Goal: Contribute content: Contribute content

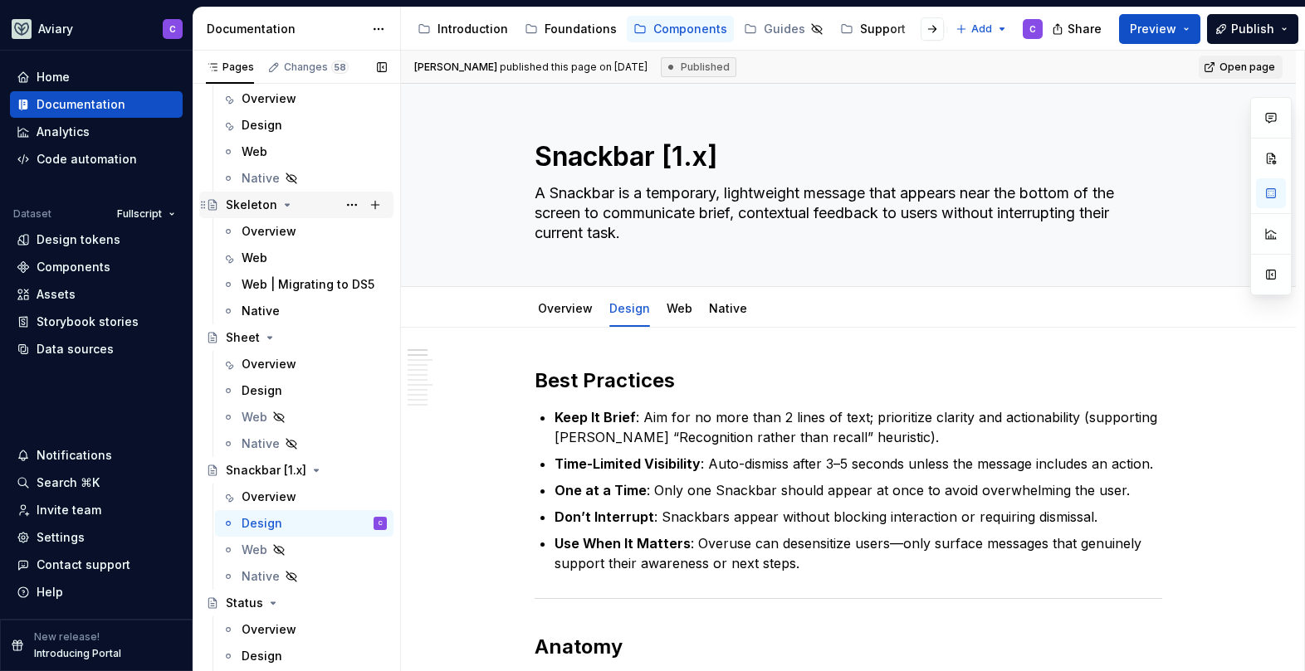
scroll to position [4179, 0]
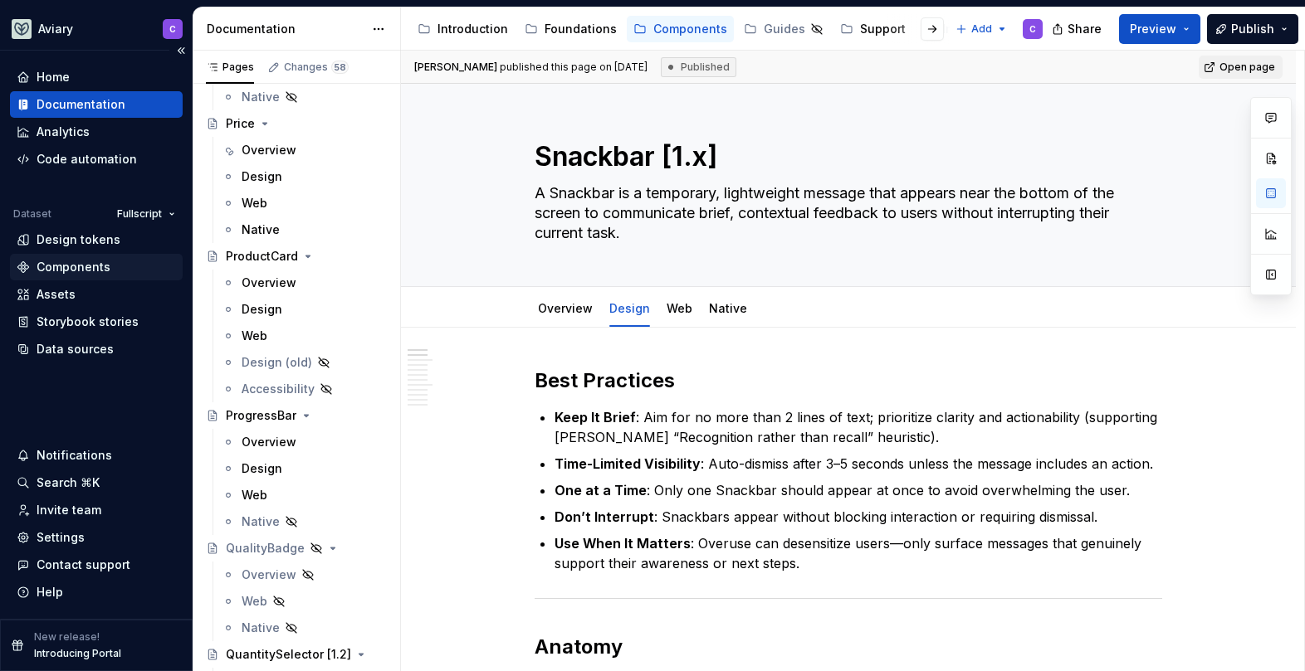
click at [86, 267] on div "Components" at bounding box center [74, 267] width 74 height 17
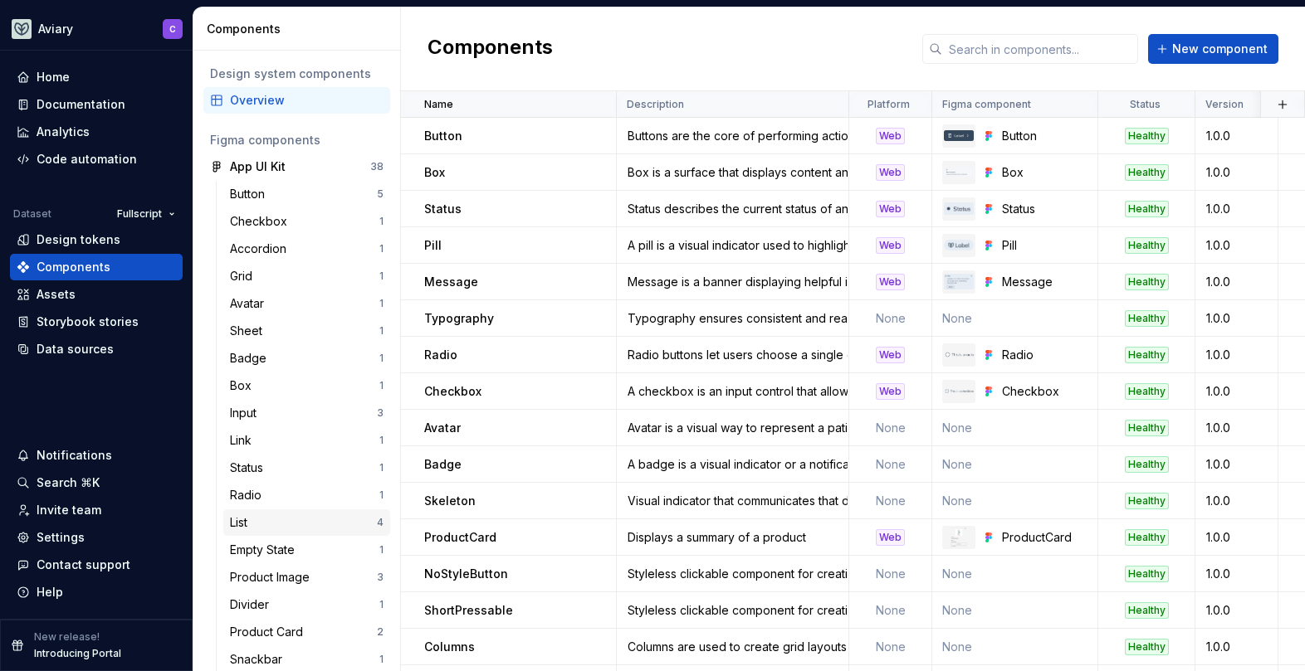
click at [283, 514] on div "List 4" at bounding box center [306, 523] width 167 height 27
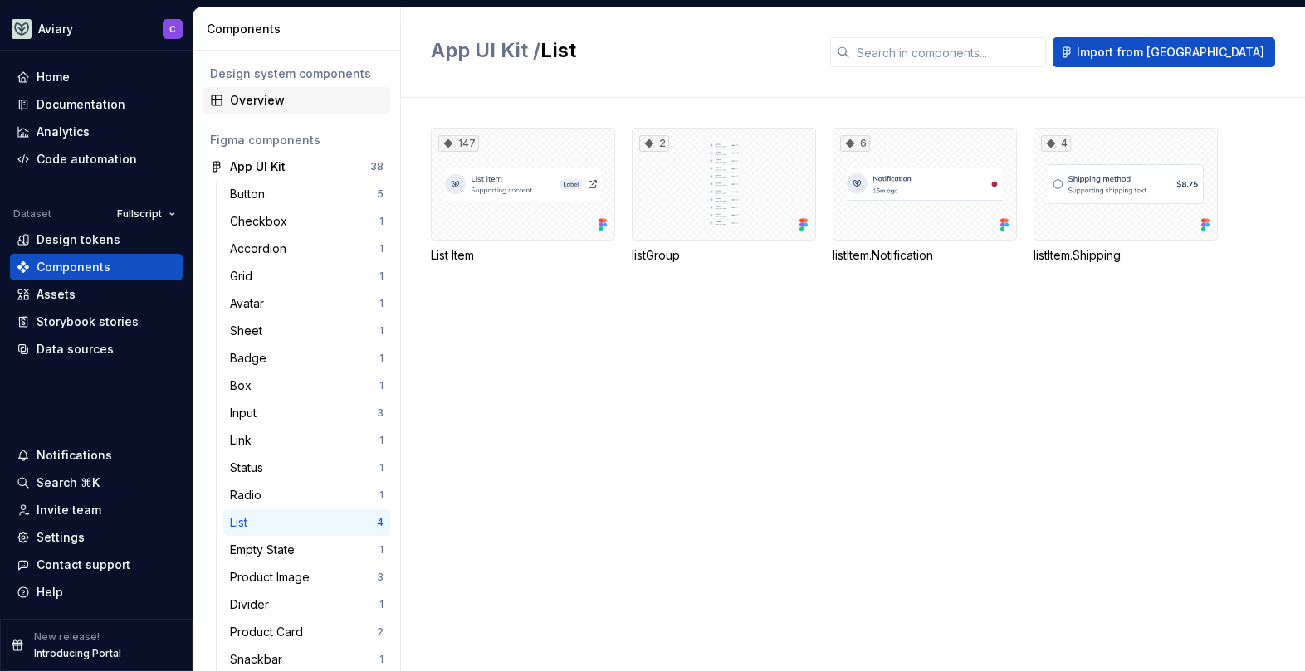
click at [277, 109] on div "Overview" at bounding box center [296, 100] width 187 height 27
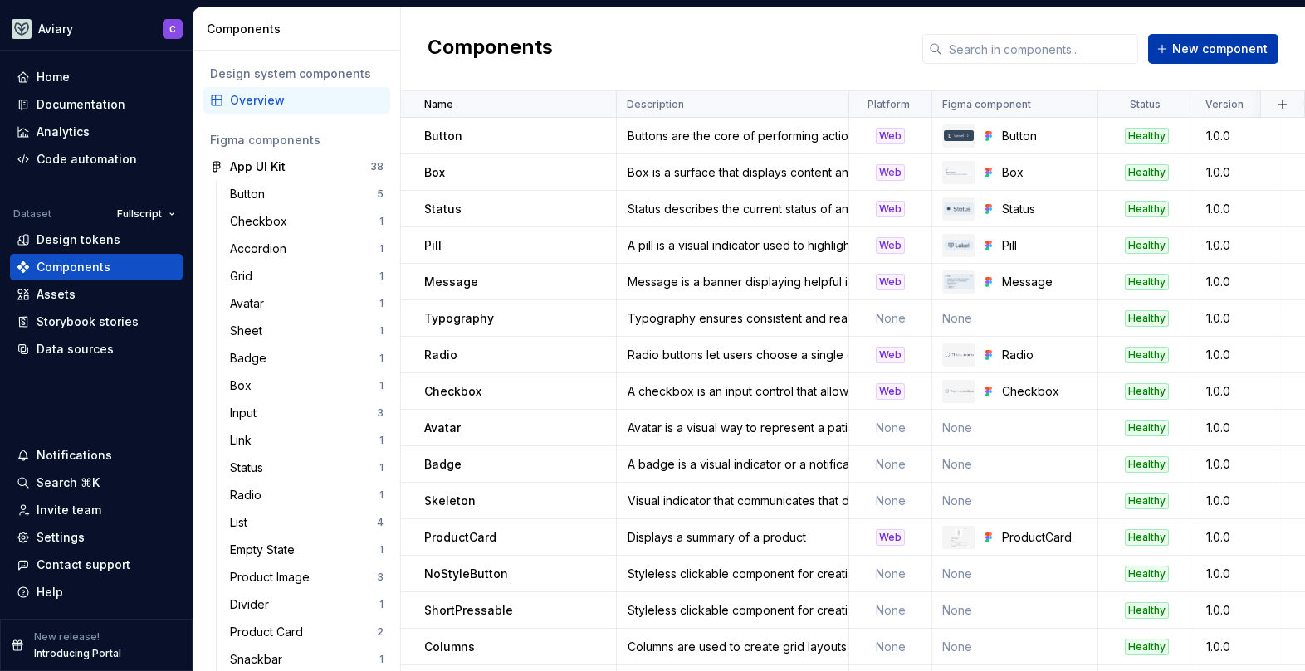
click at [1212, 44] on span "New component" at bounding box center [1219, 49] width 95 height 17
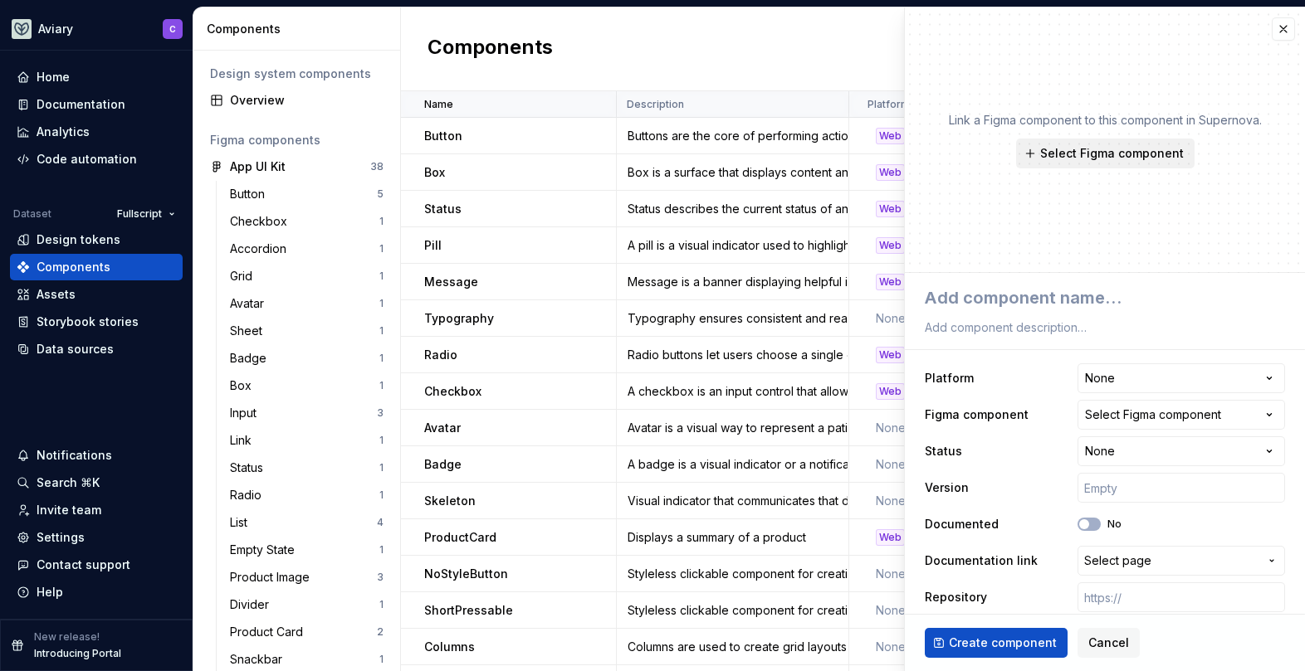
click at [1100, 149] on span "Select Figma component" at bounding box center [1112, 153] width 144 height 17
type textarea "*"
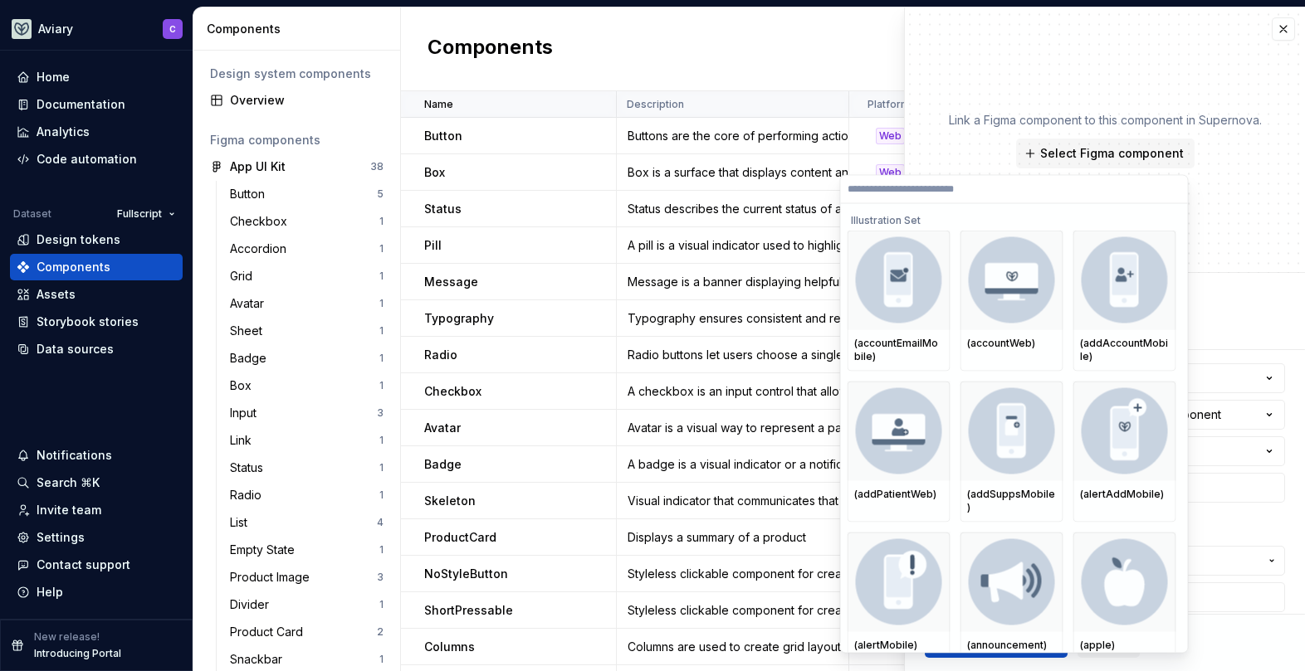
click at [935, 190] on input "search" at bounding box center [1014, 189] width 347 height 13
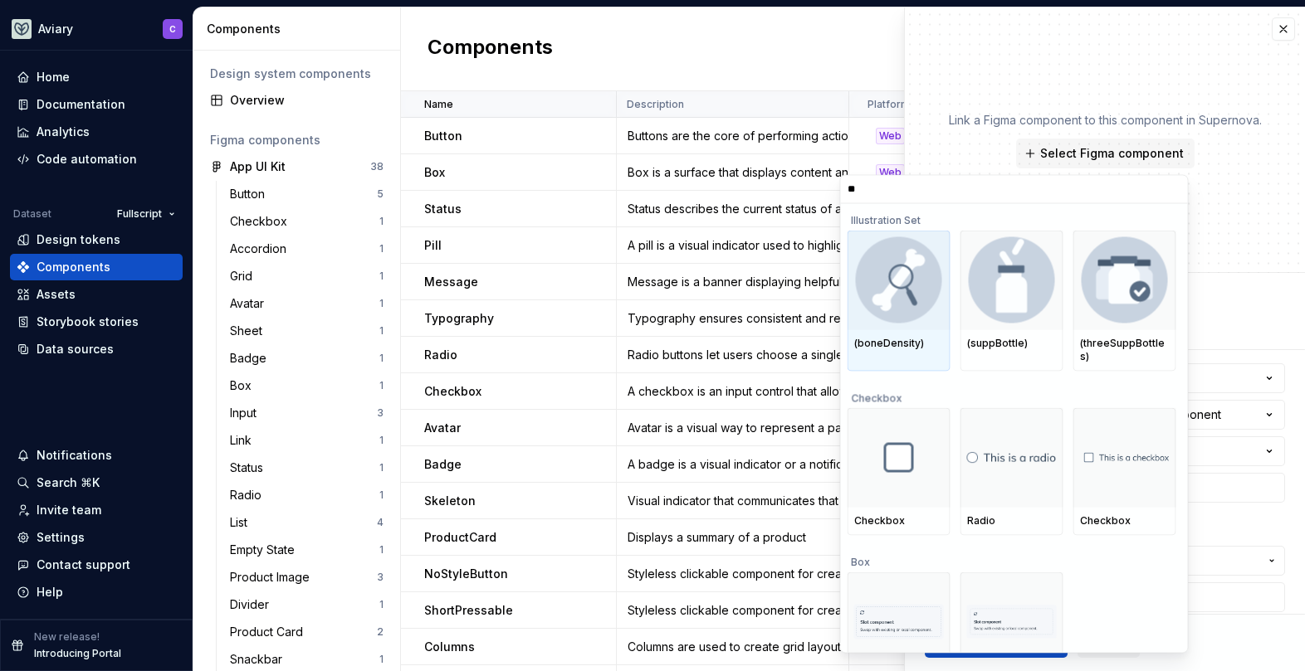
type input "*"
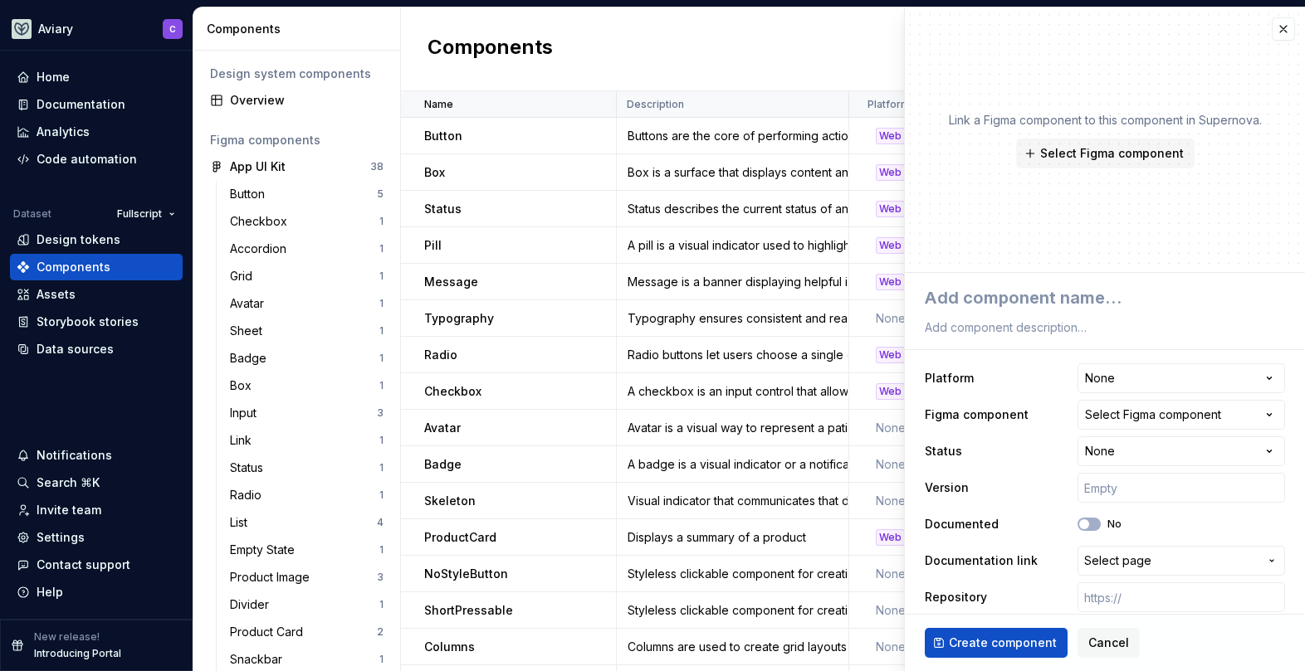
click at [1090, 91] on div "Link a Figma component to this component in Supernova. Select Figma component" at bounding box center [1105, 140] width 400 height 266
click at [1026, 295] on textarea at bounding box center [1101, 298] width 360 height 30
type textarea "*"
type textarea "B"
type textarea "*"
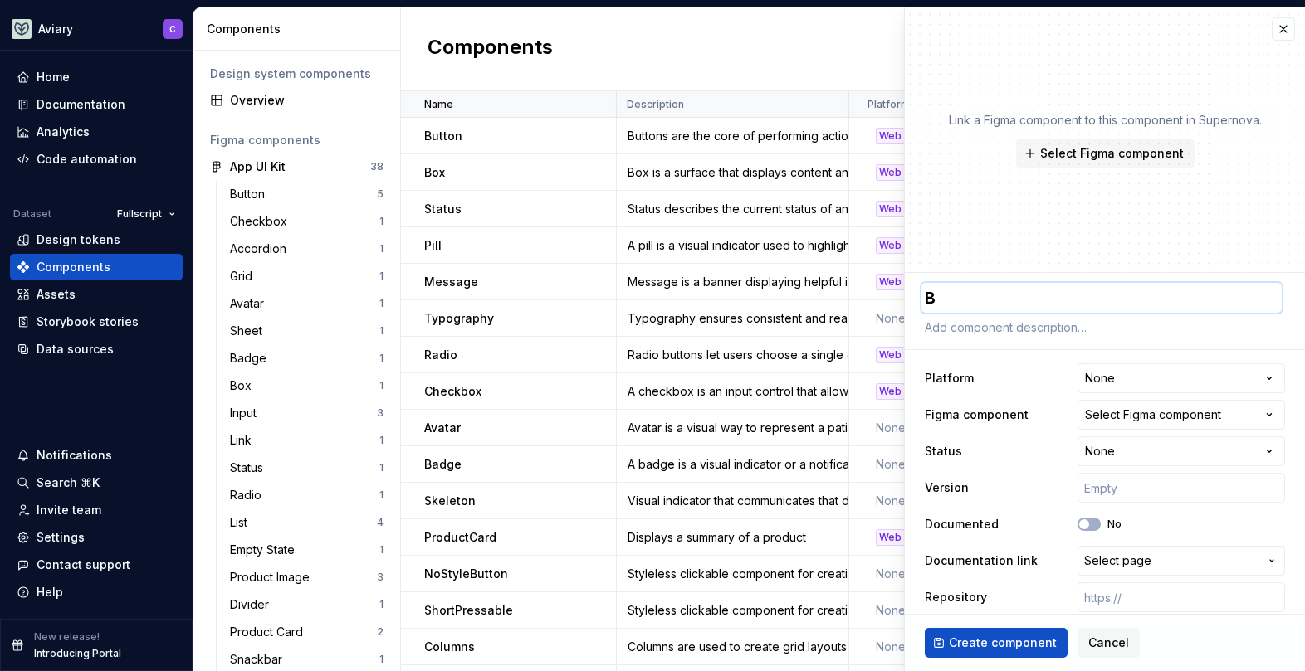
type textarea "Bo"
type textarea "*"
type textarea "Bot"
type textarea "*"
type textarea "Boto"
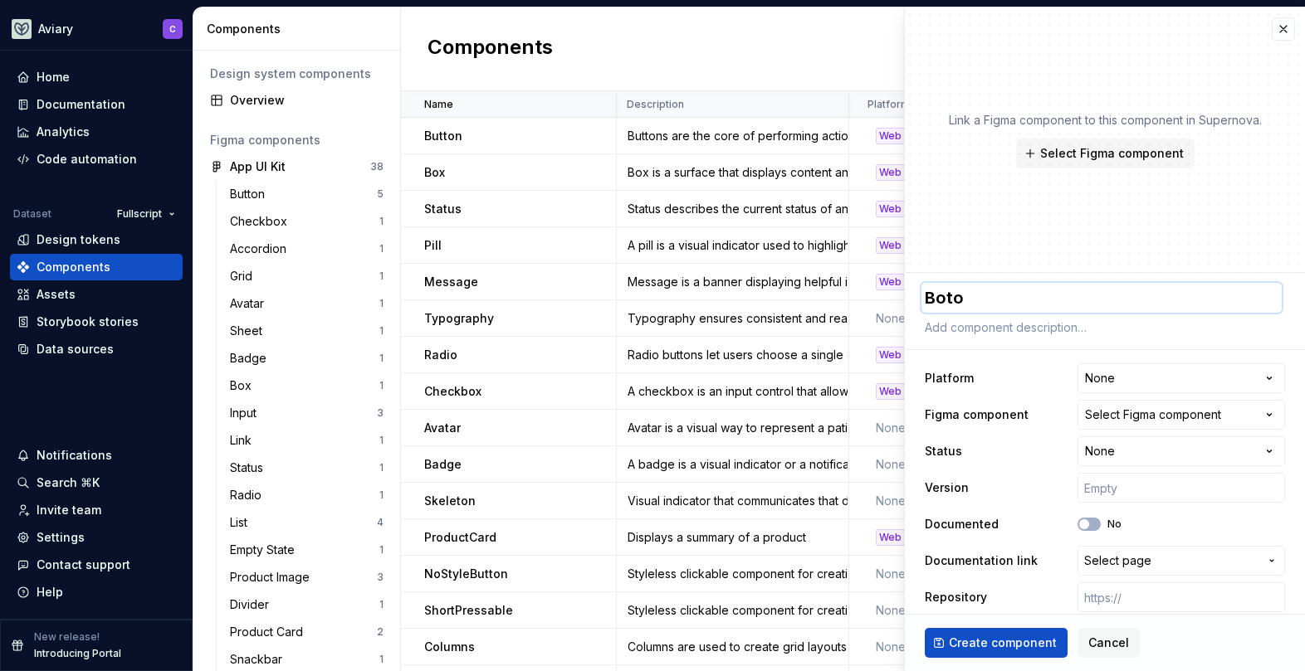
type textarea "*"
type textarea "Botot"
type textarea "*"
type textarea "Bototm"
type textarea "*"
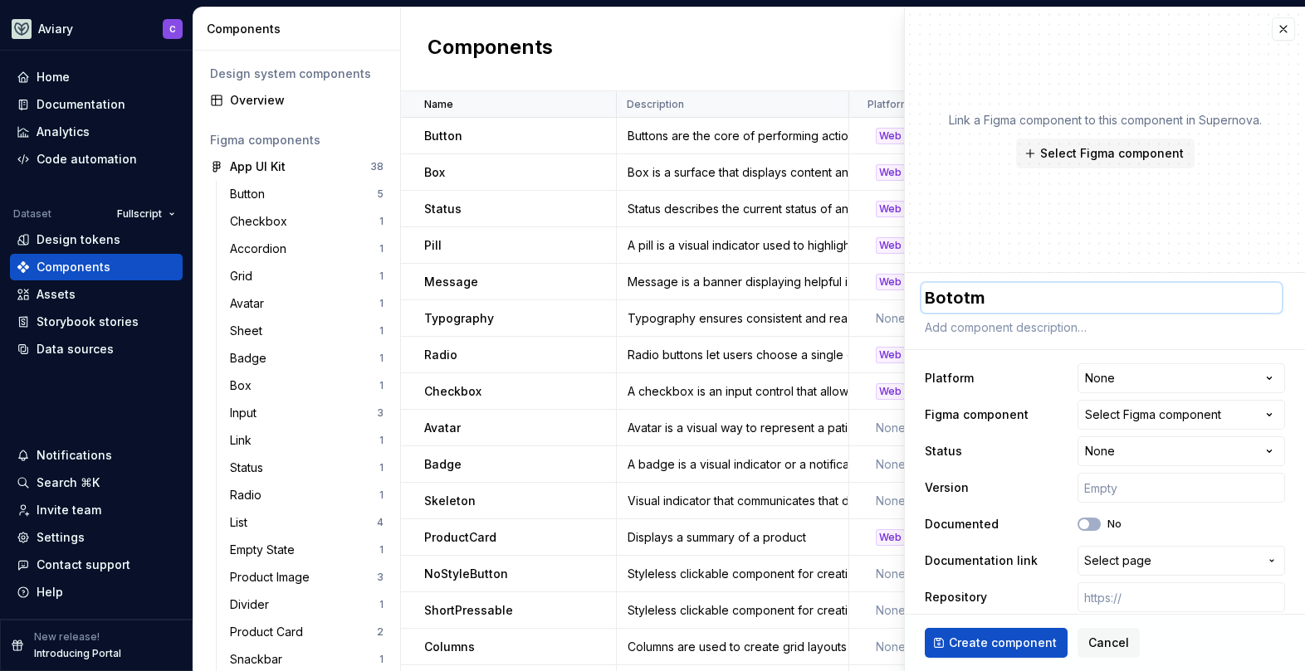
type textarea "Bototm"
type textarea "*"
type textarea "Bototm S"
type textarea "*"
type textarea "Bototm Sh"
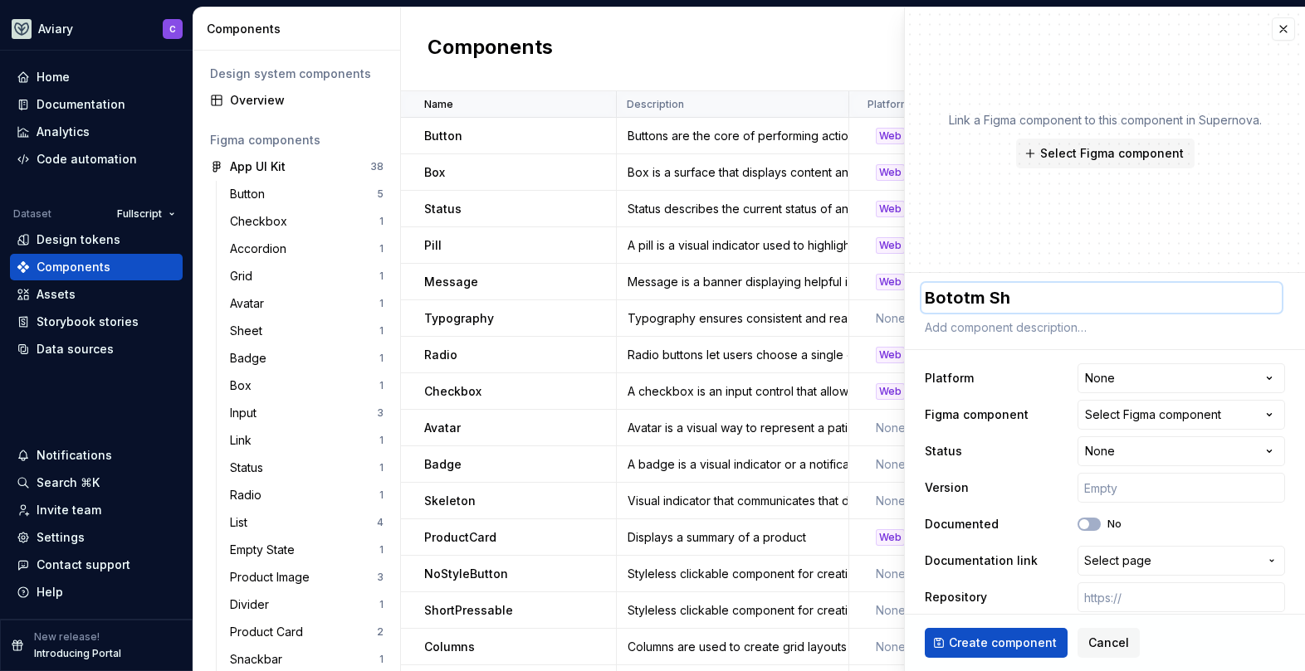
type textarea "*"
type textarea "Bototm S"
type textarea "*"
type textarea "Bototm"
type textarea "*"
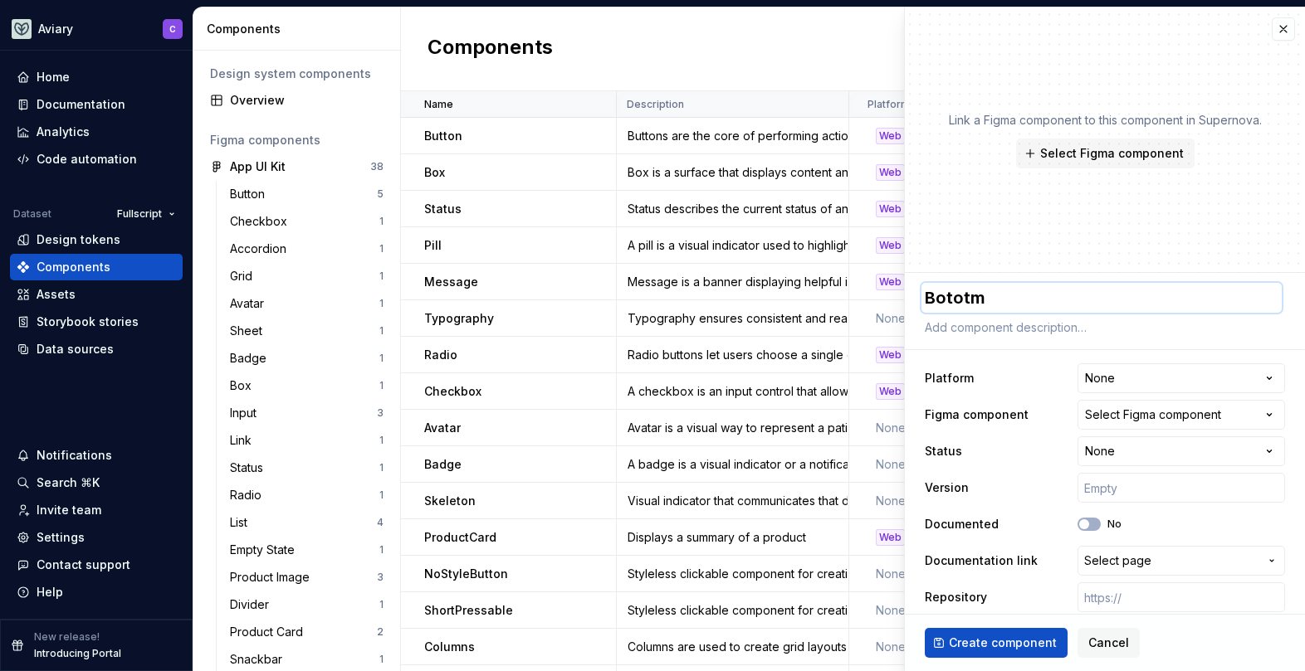
type textarea "Bototm"
type textarea "*"
type textarea "Botot"
type textarea "*"
type textarea "Boto"
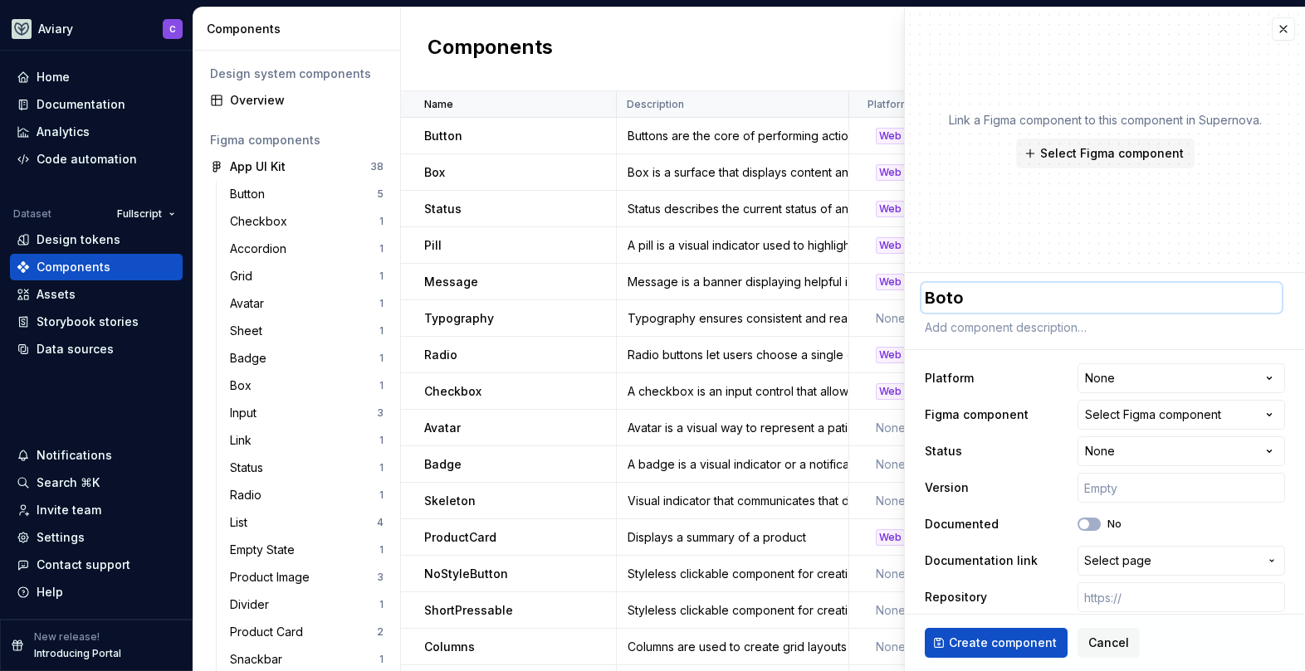
type textarea "*"
type textarea "Bot"
type textarea "*"
type textarea "Boto"
type textarea "*"
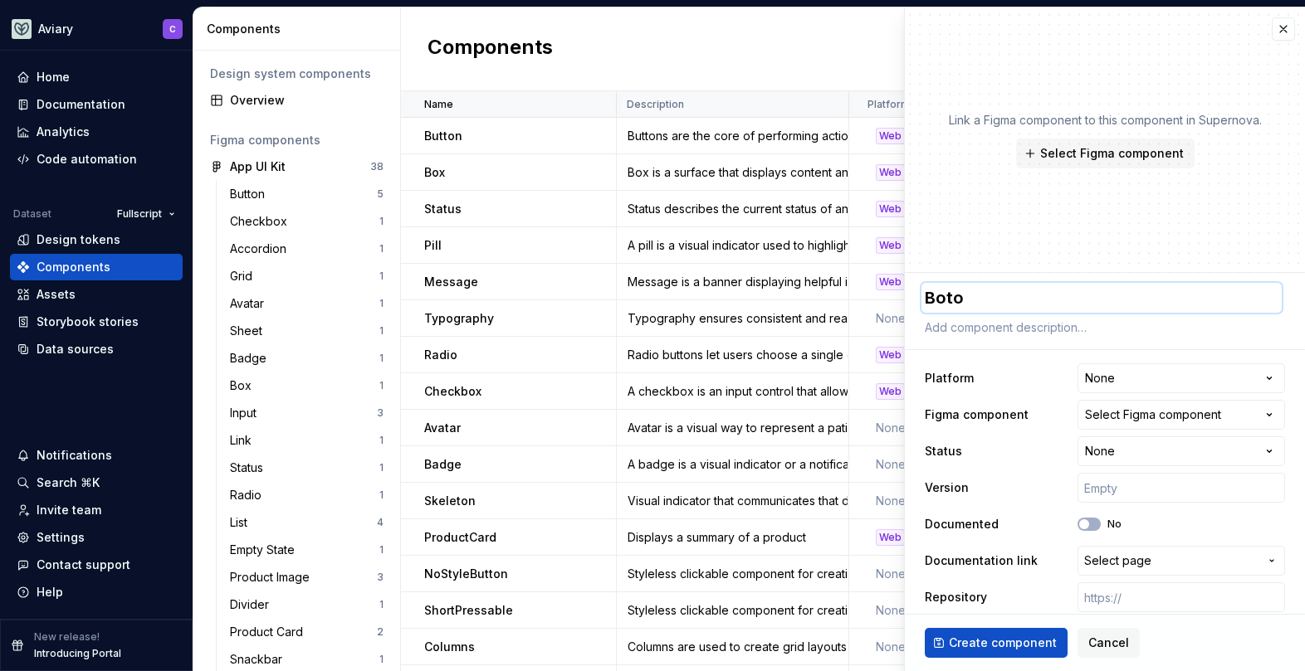
type textarea "Botom"
type textarea "*"
type textarea "Boto"
type textarea "*"
type textarea "Bot"
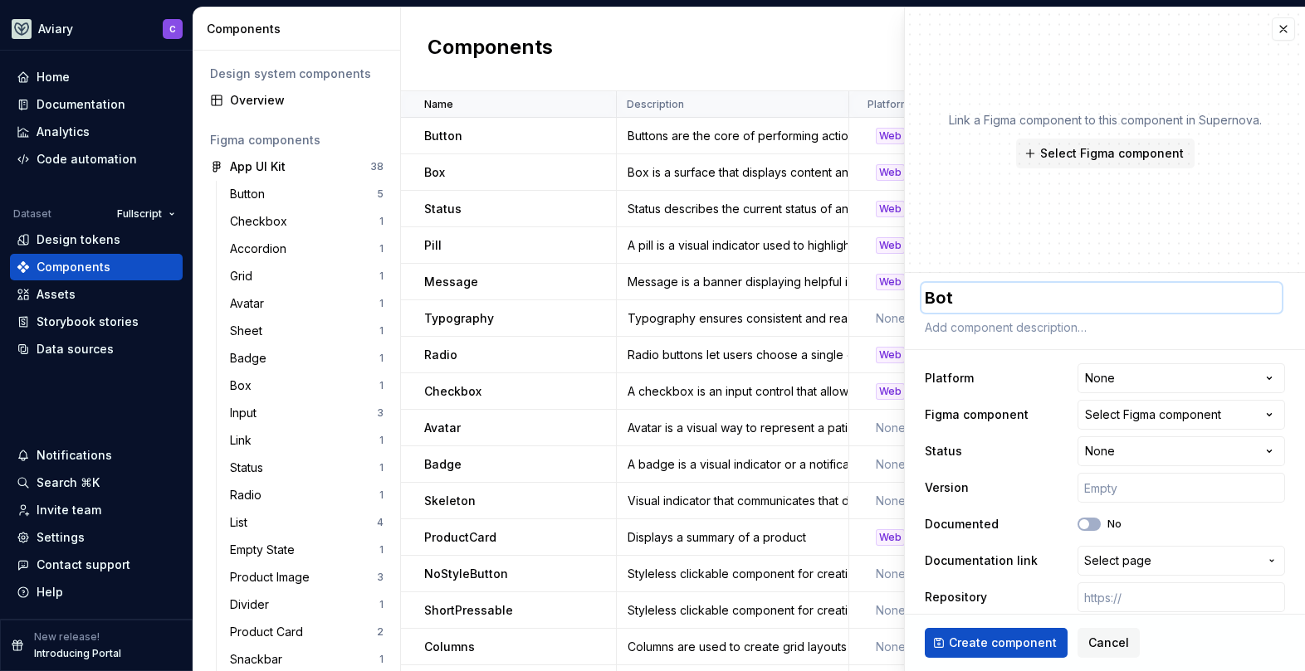
type textarea "*"
type textarea "[PERSON_NAME]"
type textarea "*"
type textarea "[PERSON_NAME]"
type textarea "*"
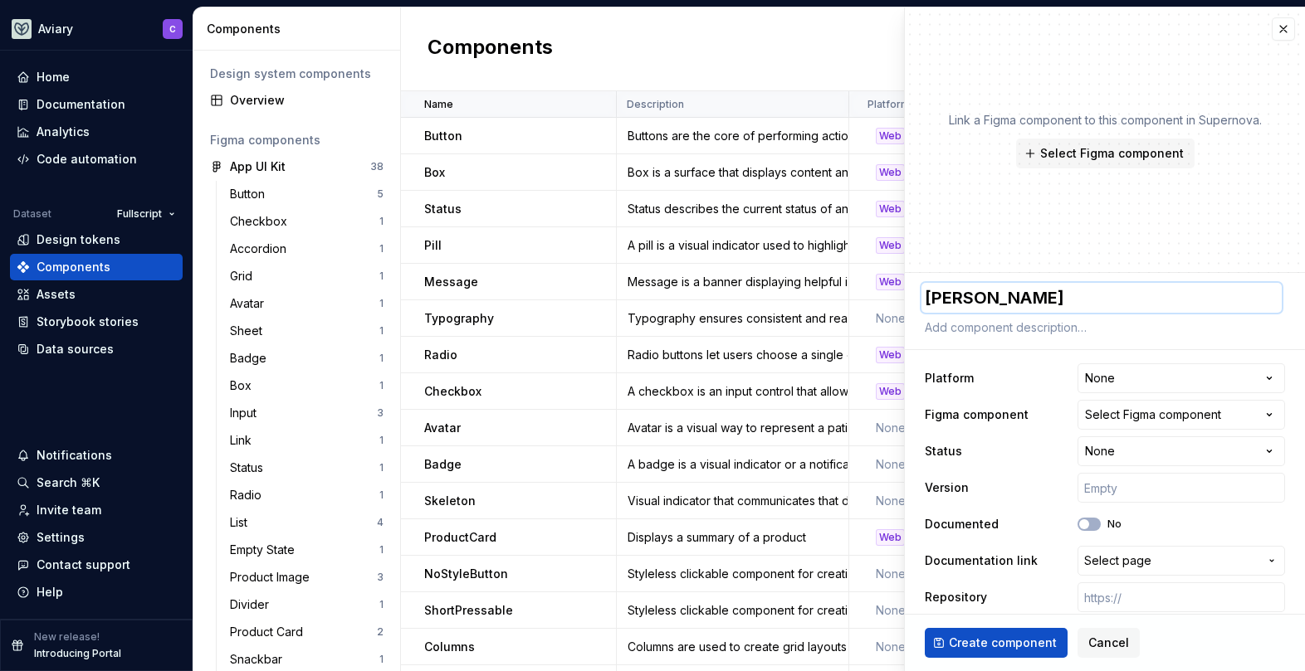
type textarea "Bottom"
type textarea "*"
type textarea "Bottom"
type textarea "*"
type textarea "Bottom S"
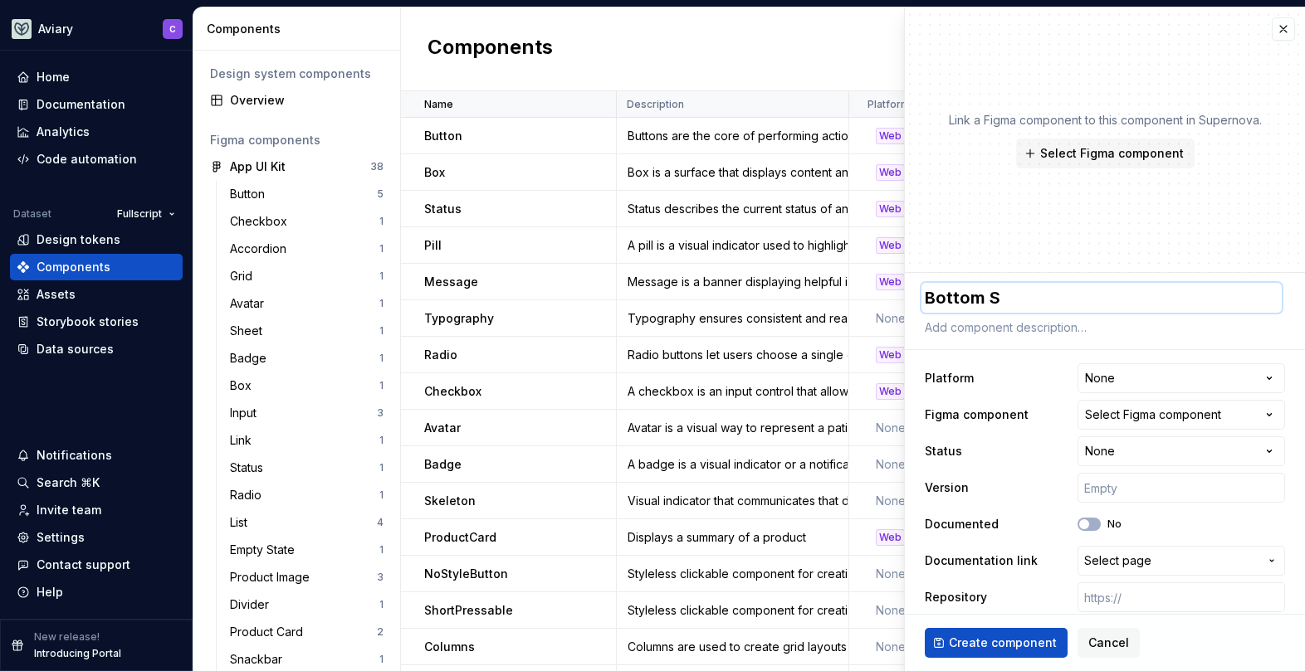
type textarea "*"
type textarea "Bottom Sh"
type textarea "*"
type textarea "Bottom She"
type textarea "*"
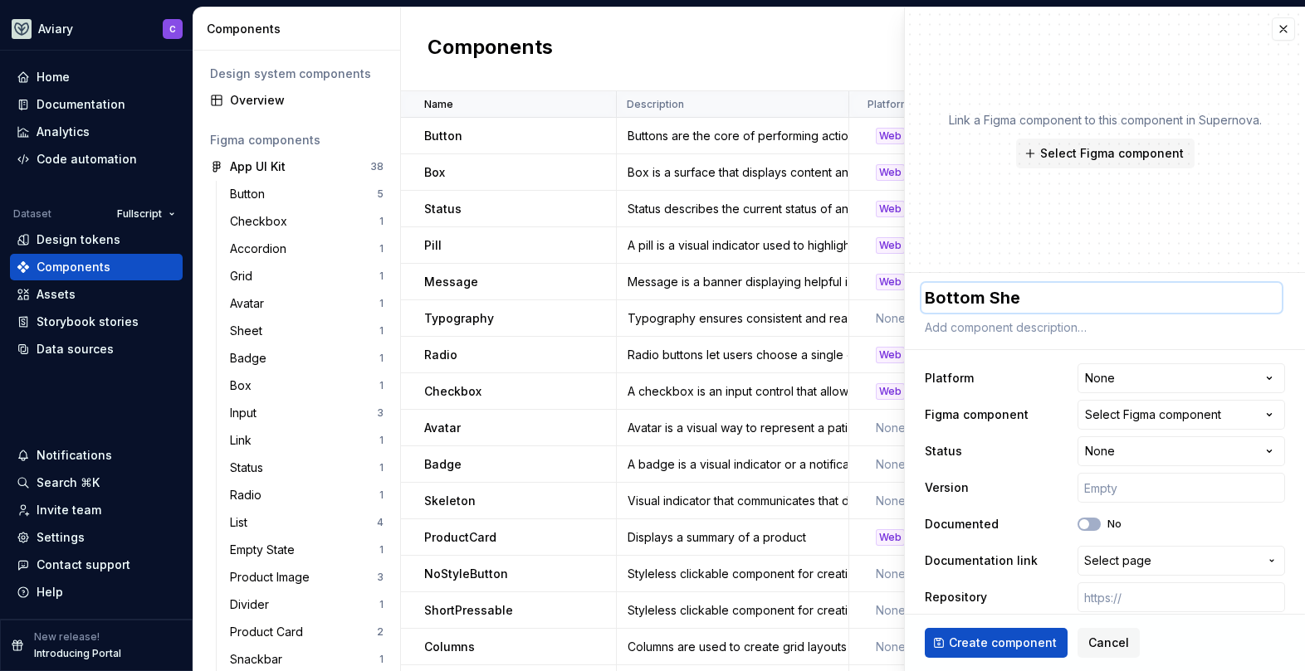
type textarea "Bottom Shee"
type textarea "*"
type textarea "Bottom Sheet"
click at [1214, 379] on html "Aviary C Home Documentation Analytics Code automation Dataset Fullscript Design…" at bounding box center [652, 335] width 1305 height 671
select select "**********"
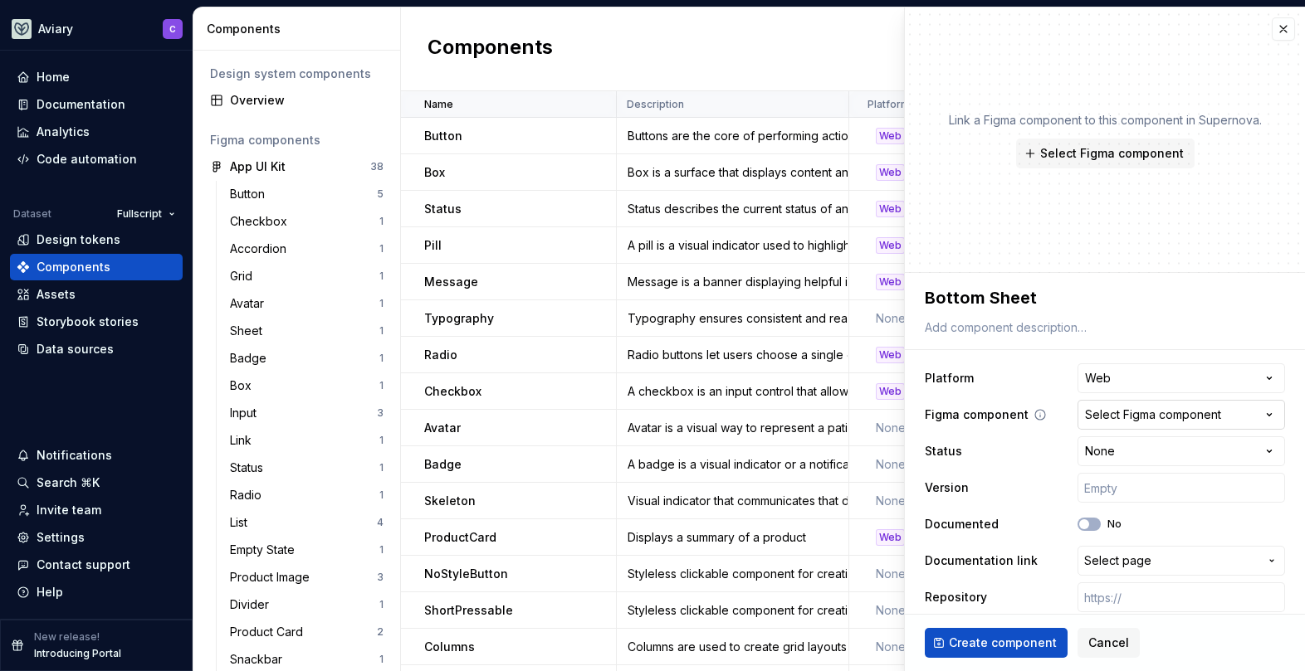
click at [1143, 419] on div "Select Figma component" at bounding box center [1153, 415] width 136 height 17
click at [1143, 419] on html "Aviary C Home Documentation Analytics Code automation Dataset Fullscript Design…" at bounding box center [652, 335] width 1305 height 671
click at [1066, 158] on span "Select Figma component" at bounding box center [1112, 153] width 144 height 17
click at [987, 98] on div "Link a Figma component to this component in Supernova. Select Figma component" at bounding box center [1105, 140] width 400 height 266
click at [974, 118] on p "Link a Figma component to this component in Supernova." at bounding box center [1105, 120] width 313 height 17
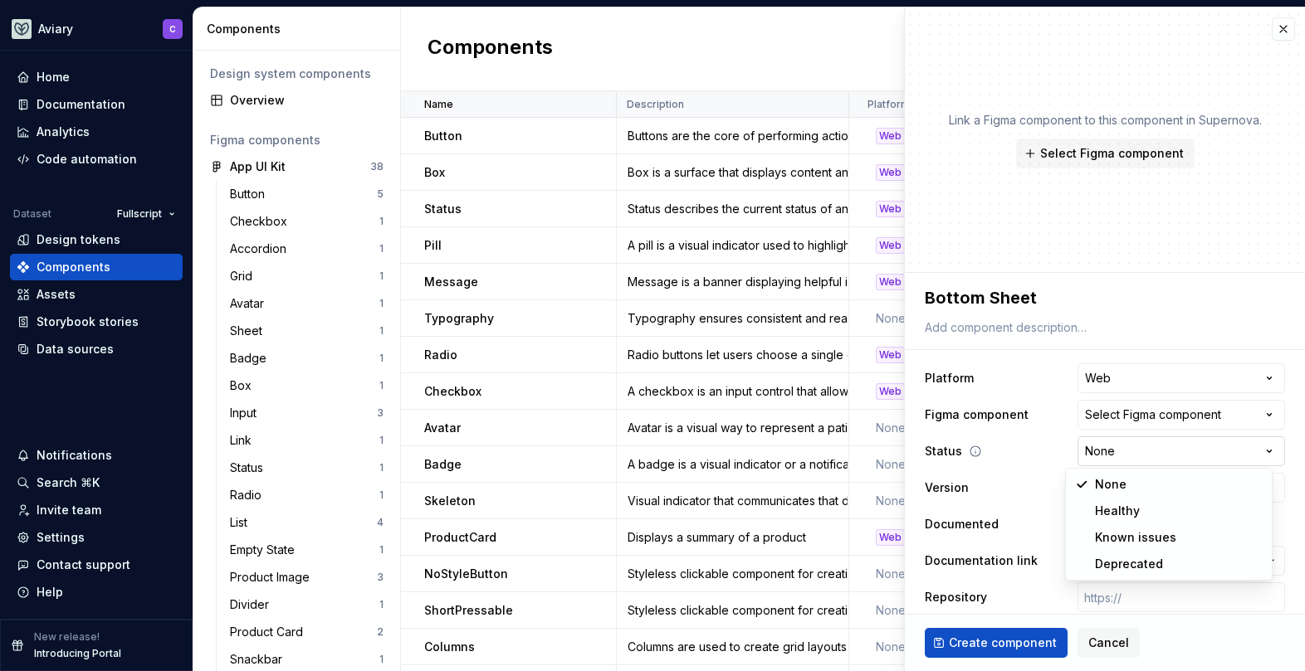
click at [1142, 448] on html "Aviary C Home Documentation Analytics Code automation Dataset Fullscript Design…" at bounding box center [652, 335] width 1305 height 671
click at [1139, 456] on html "Aviary C Home Documentation Analytics Code automation Dataset Fullscript Design…" at bounding box center [652, 335] width 1305 height 671
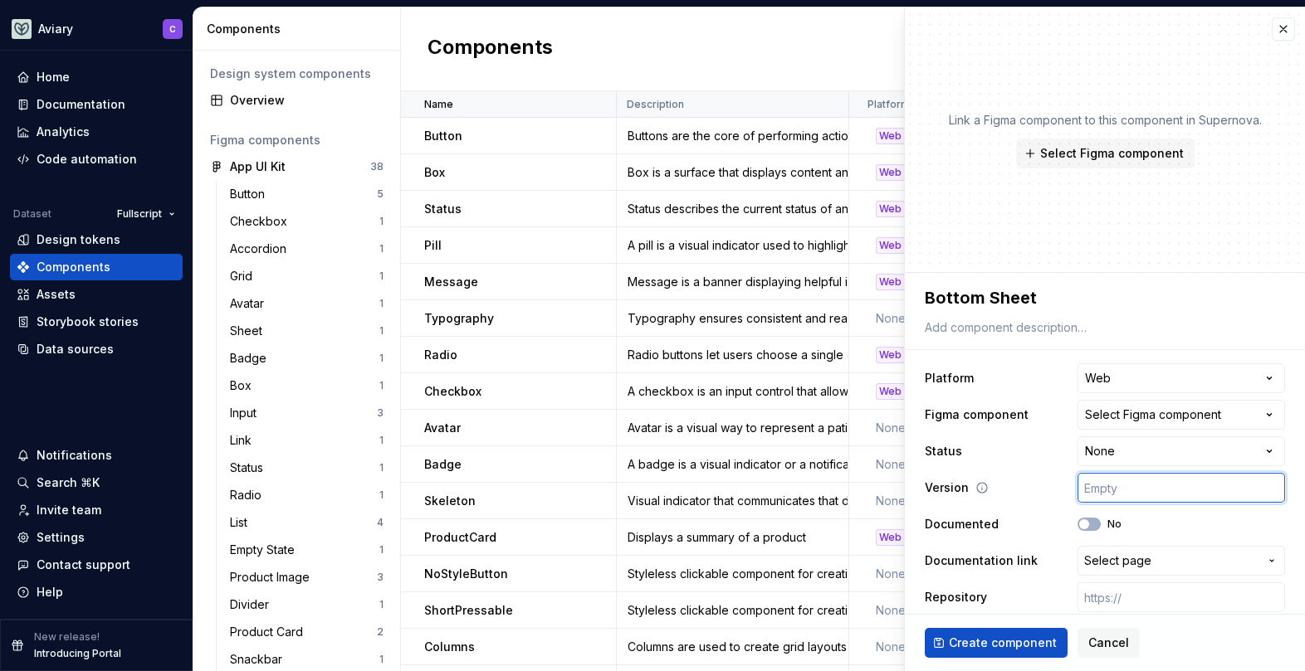
click at [1130, 481] on input "text" at bounding box center [1180, 488] width 207 height 30
type textarea "*"
click at [1091, 565] on span "Select page" at bounding box center [1117, 561] width 67 height 17
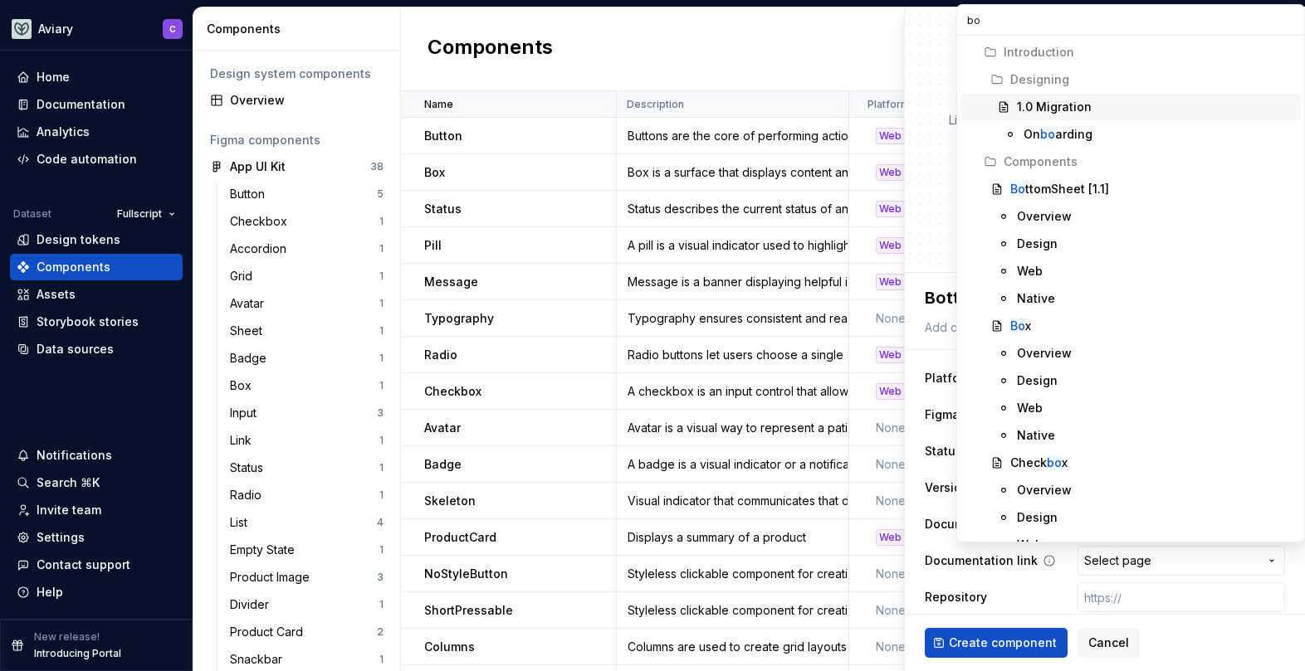
type input "bot"
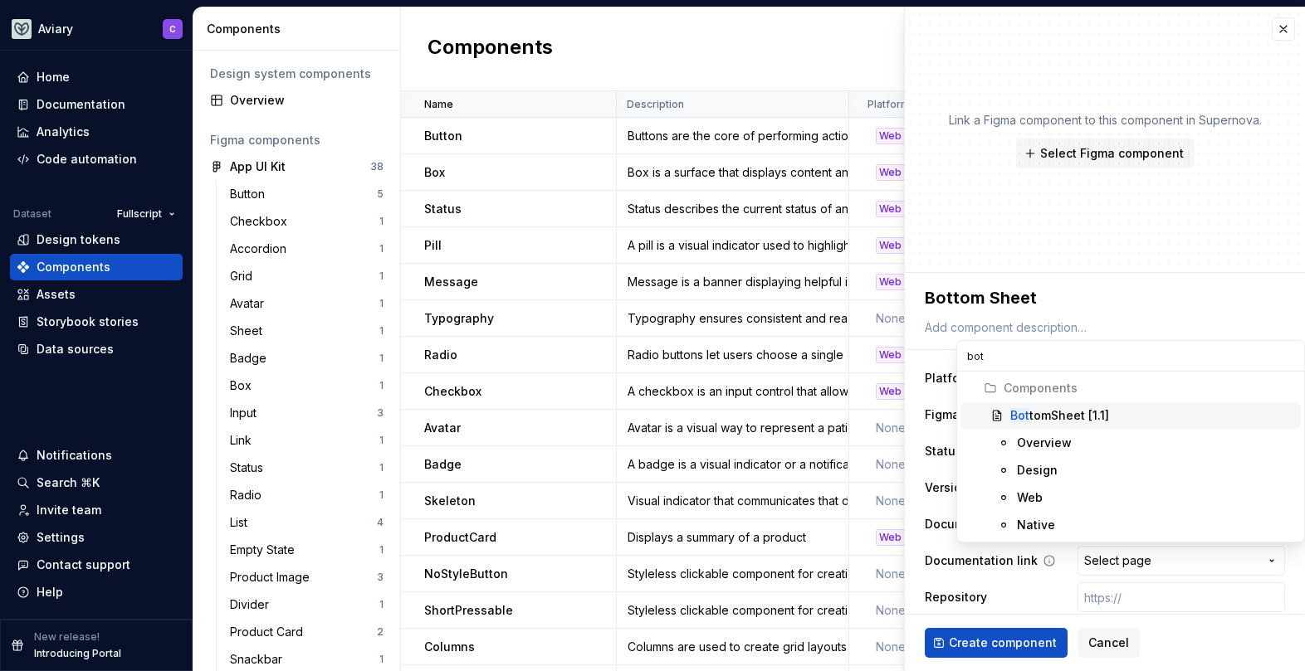
type textarea "*"
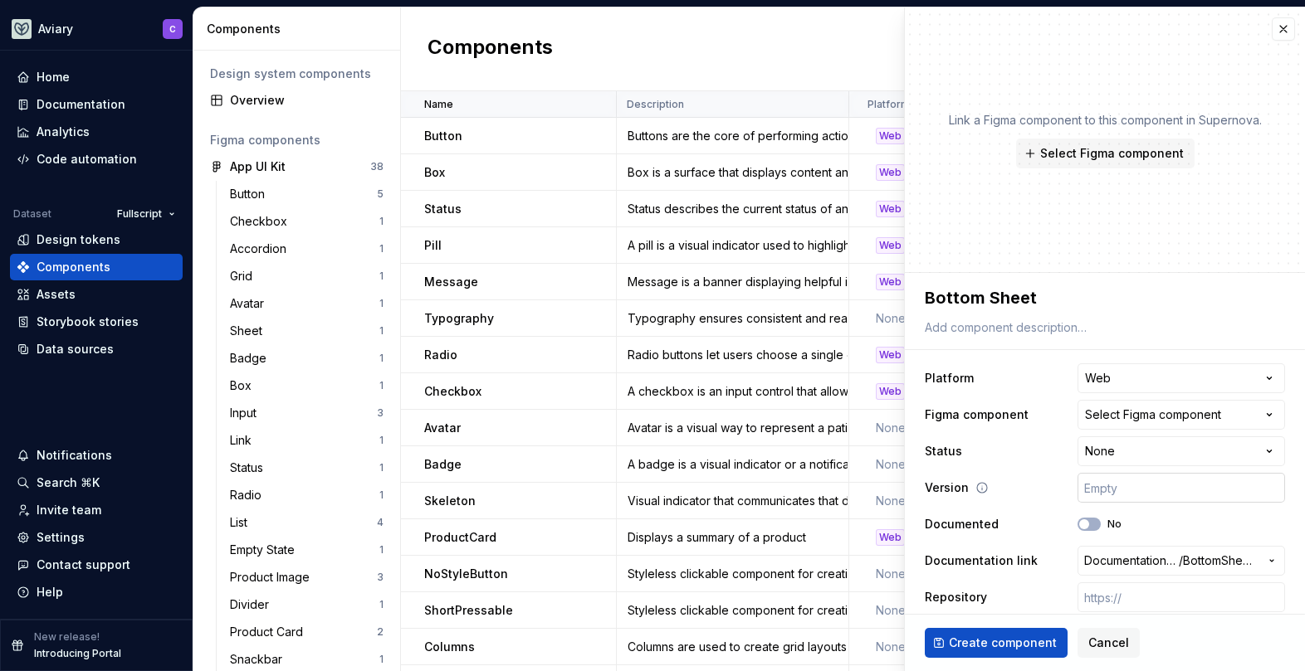
click at [1082, 485] on input "text" at bounding box center [1180, 488] width 207 height 30
type textarea "*"
type input "1"
type textarea "*"
type input "1."
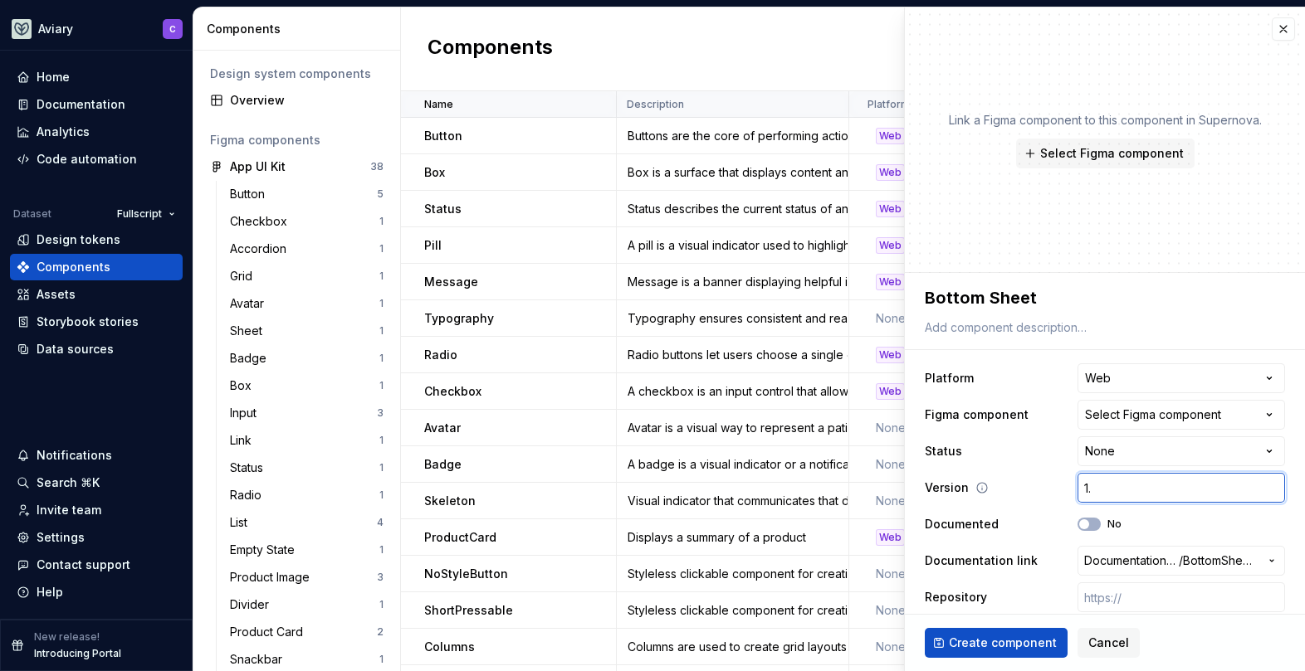
type textarea "*"
type input "1.0"
type textarea "*"
type input "1."
type textarea "*"
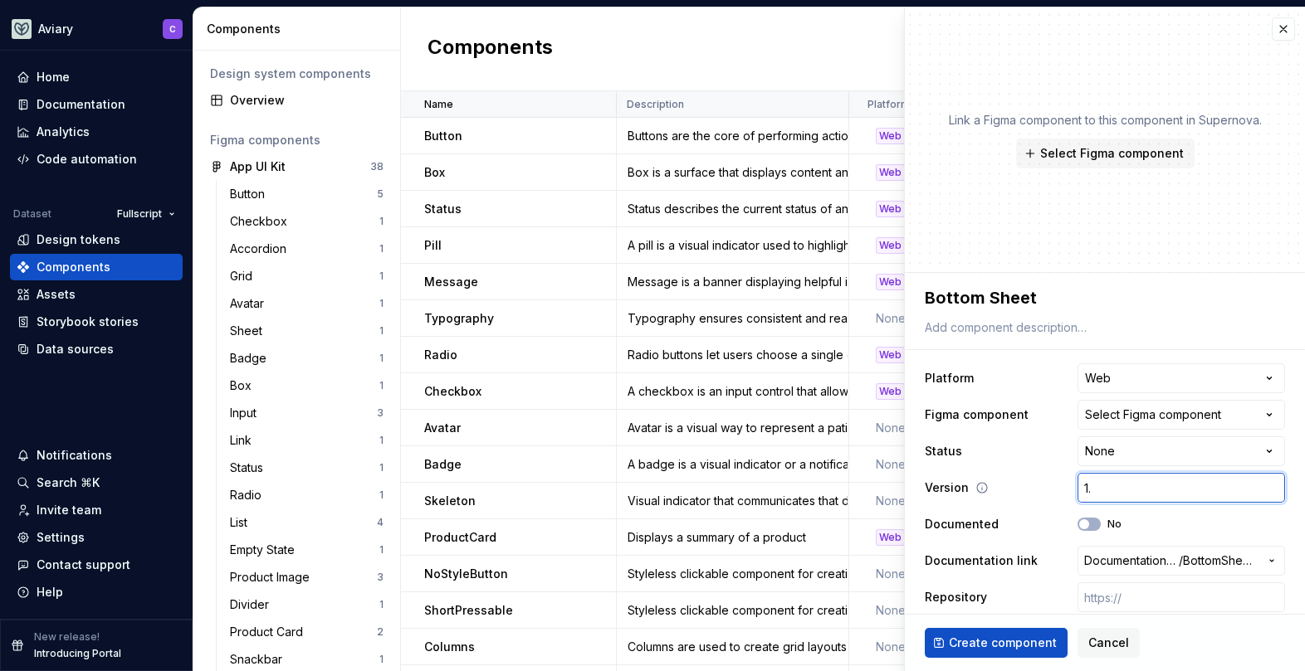
type input "1.1"
type textarea "*"
type input "1."
type textarea "*"
type input "1"
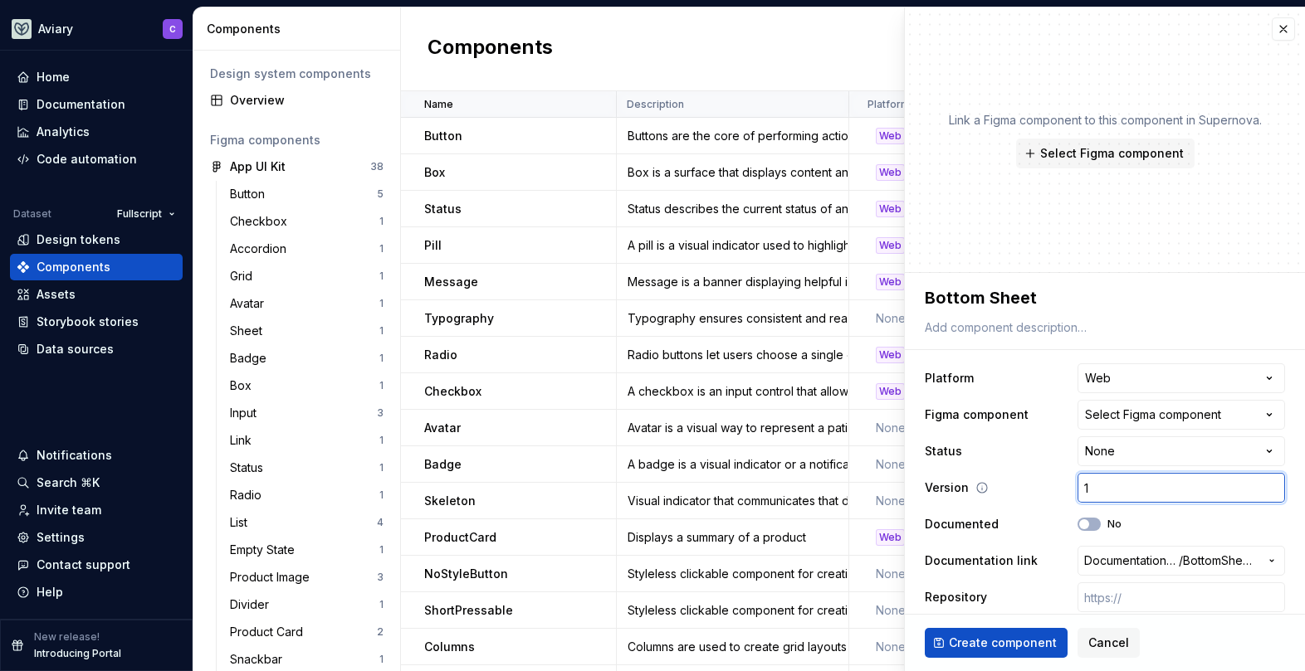
type textarea "*"
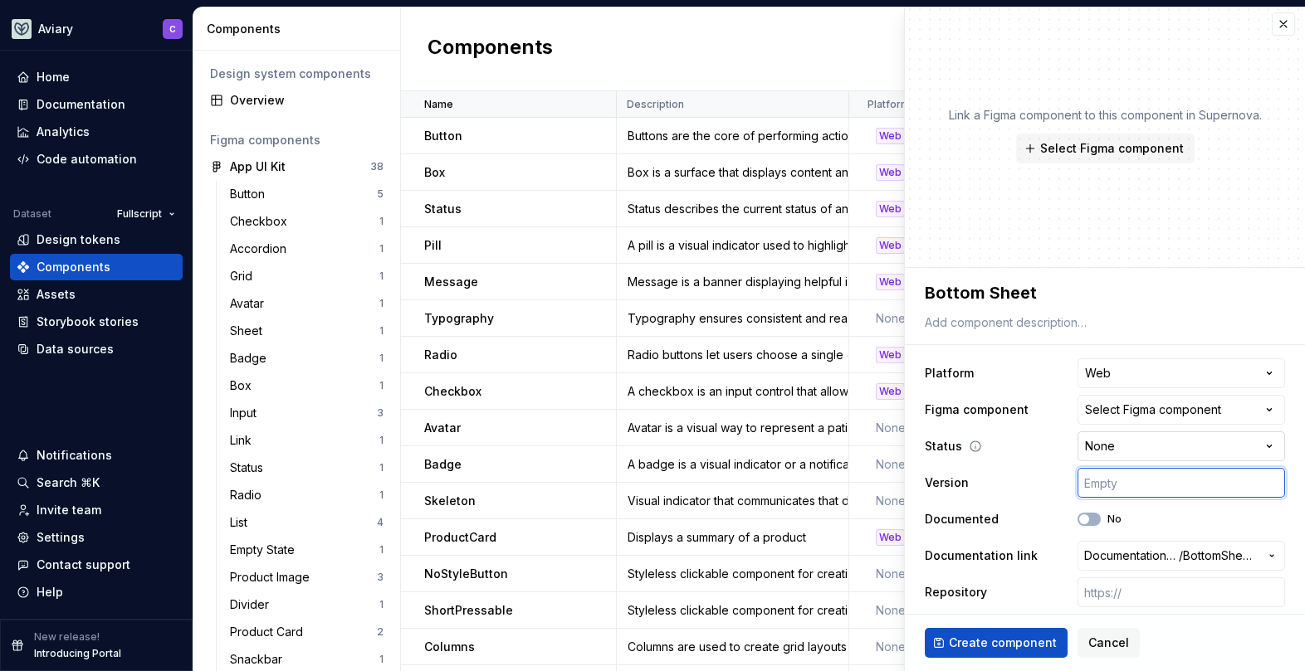
scroll to position [12, 0]
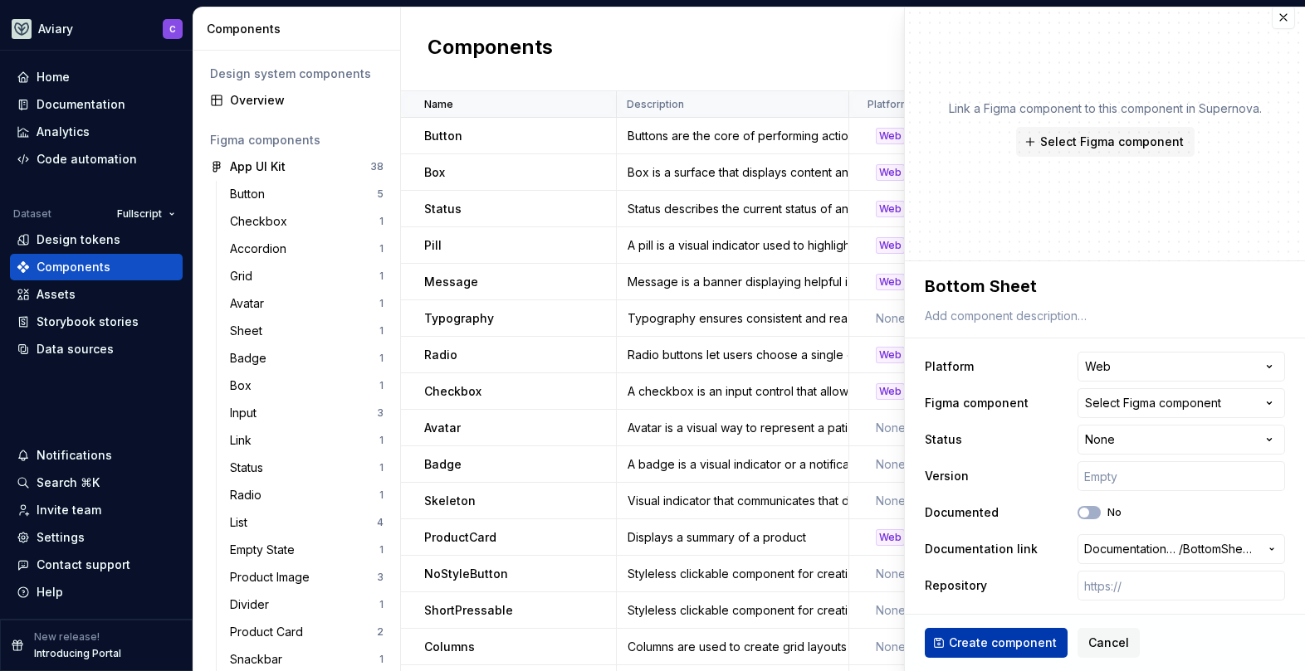
click at [987, 642] on span "Create component" at bounding box center [1003, 643] width 108 height 17
type textarea "*"
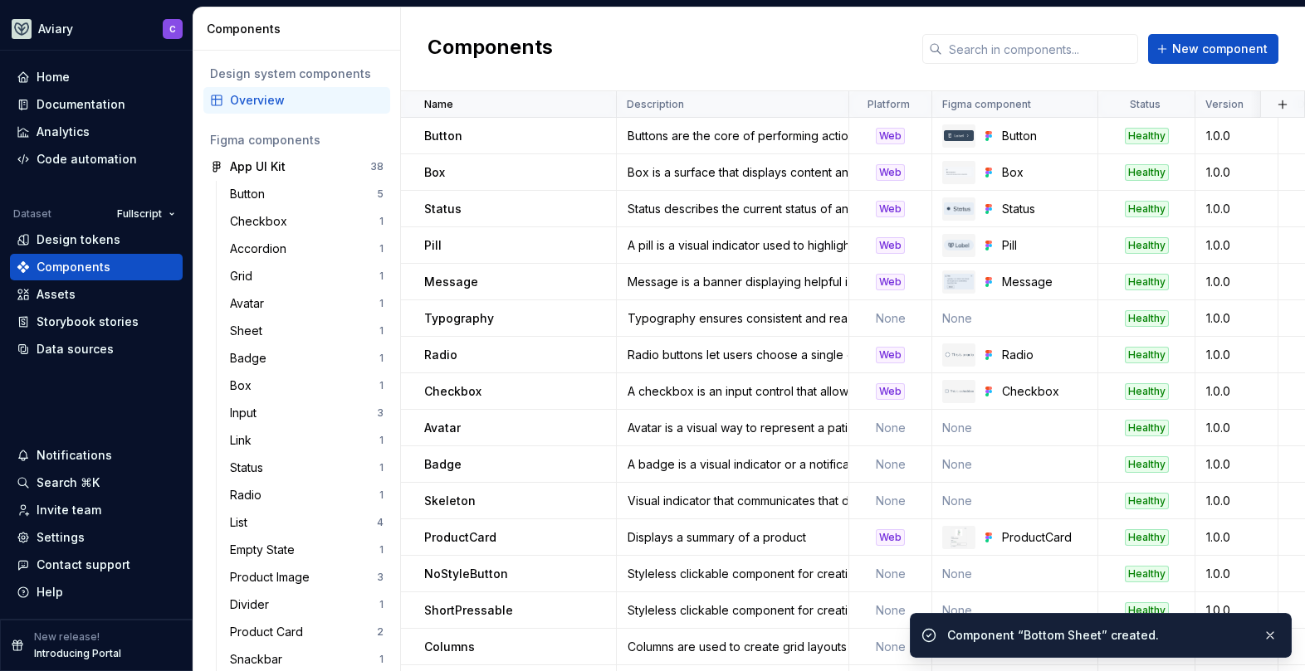
click at [1068, 642] on div "Component “Bottom Sheet” created." at bounding box center [1098, 635] width 302 height 17
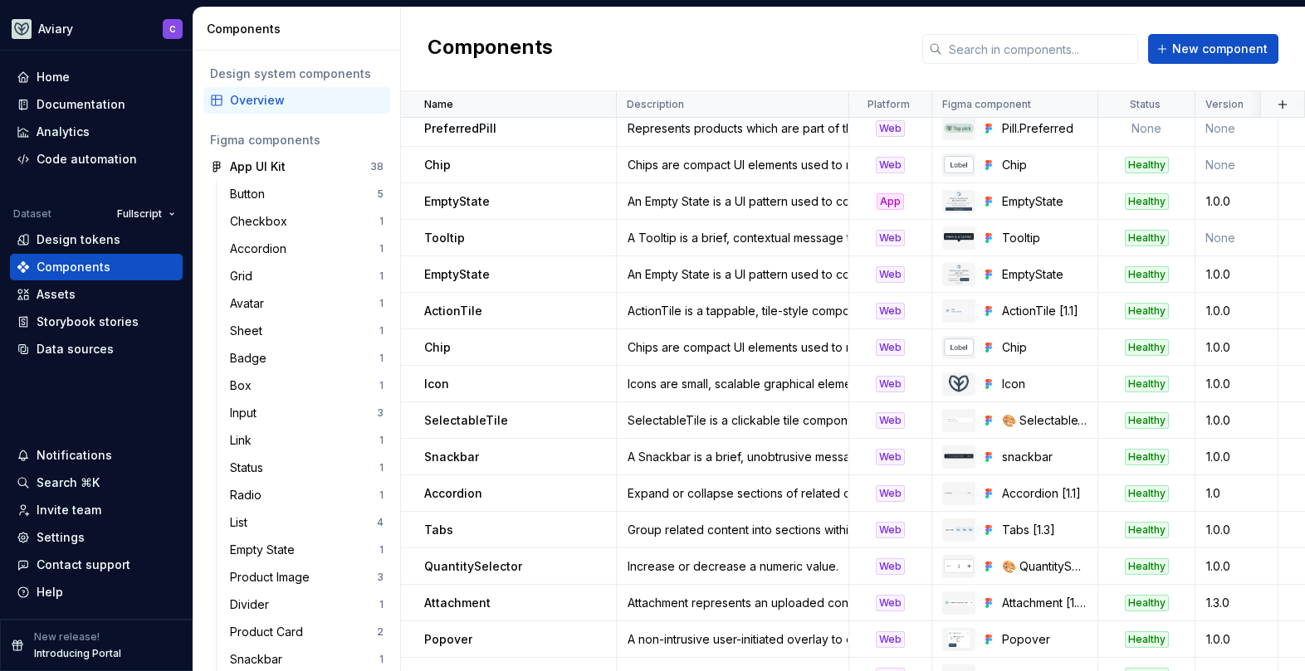
scroll to position [1234, 0]
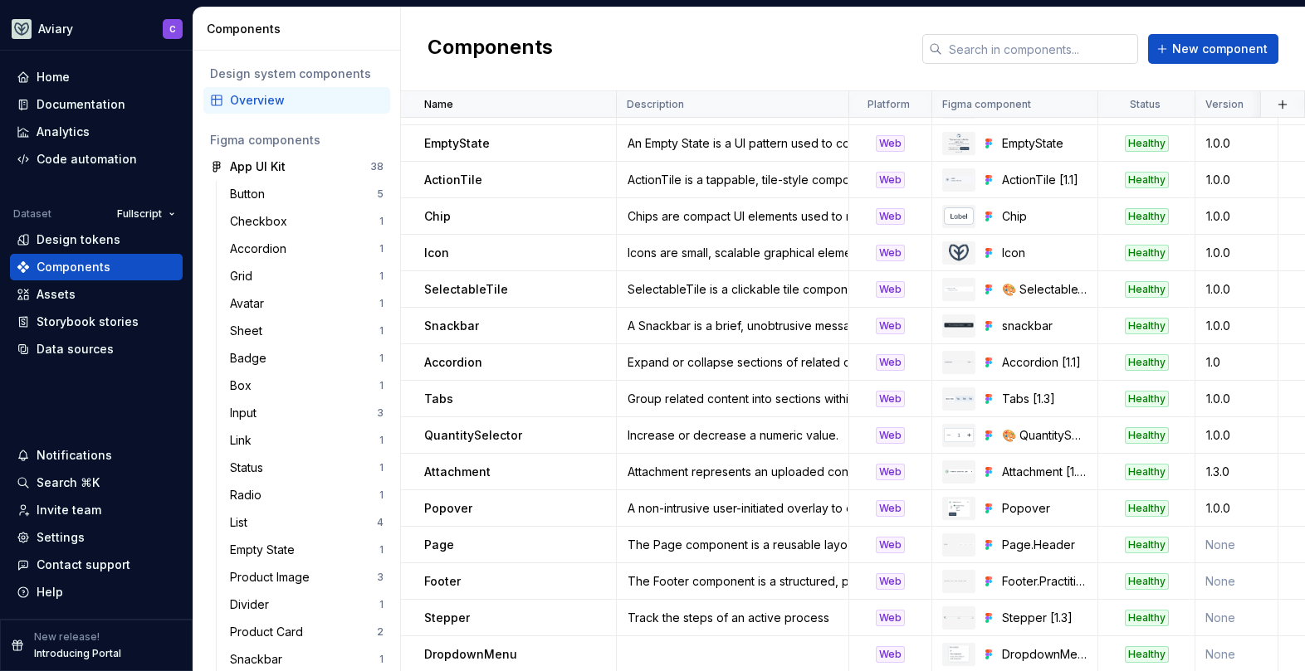
click at [1013, 42] on input "text" at bounding box center [1040, 49] width 196 height 30
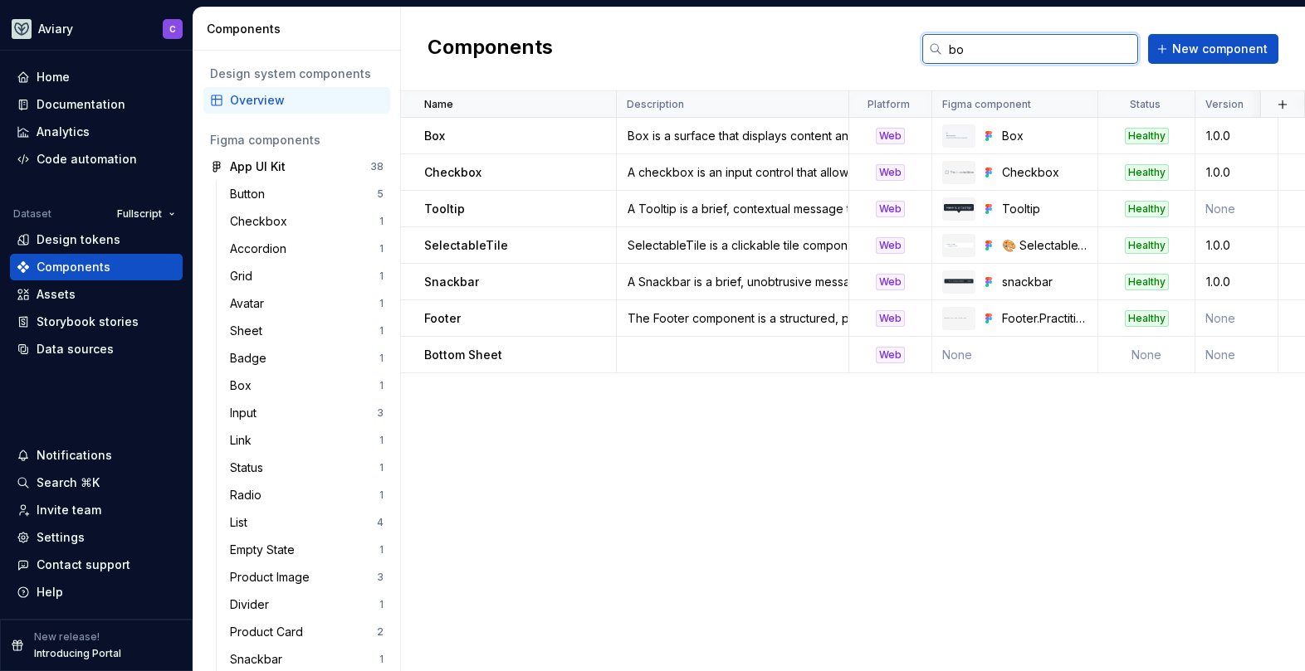
scroll to position [0, 0]
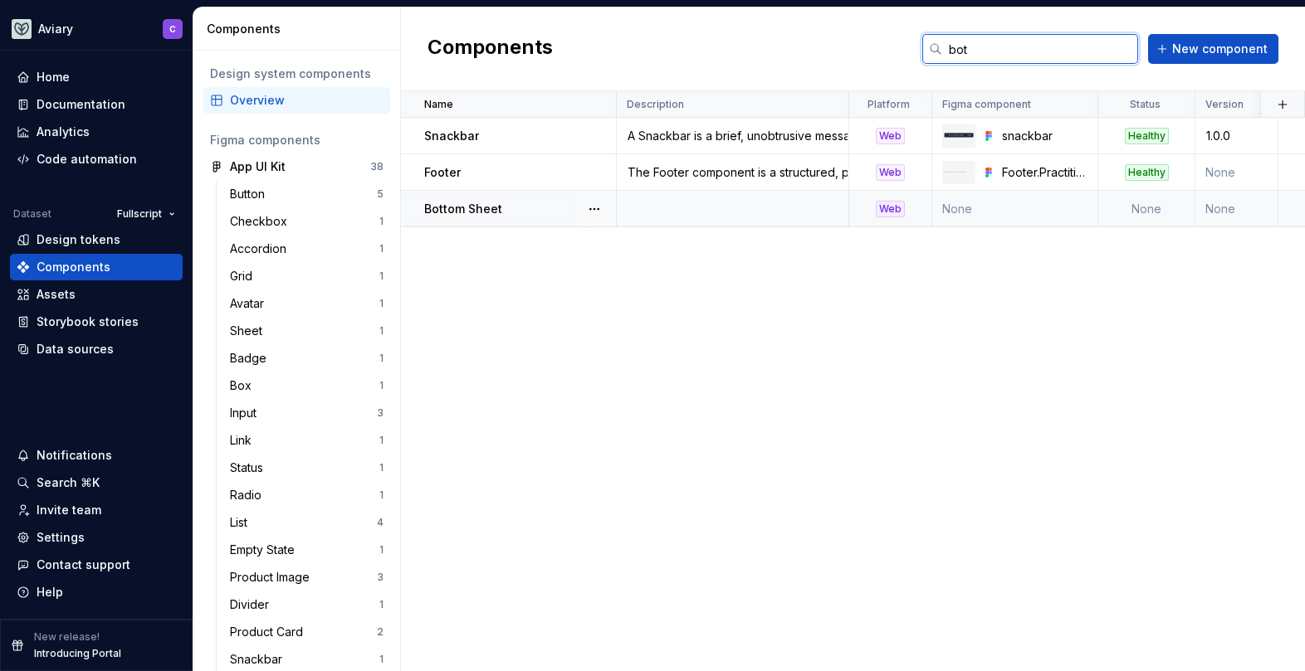
type input "bot"
click at [451, 205] on p "Bottom Sheet" at bounding box center [463, 209] width 78 height 17
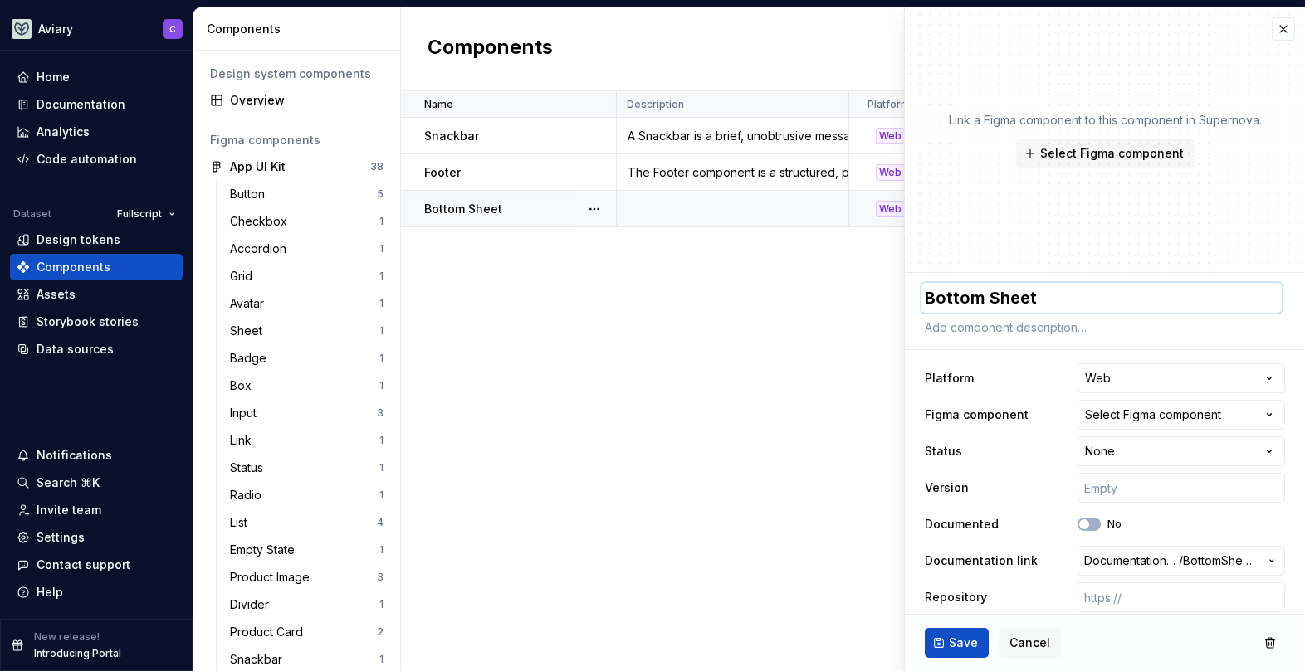
click at [997, 306] on textarea "Bottom Sheet" at bounding box center [1101, 298] width 360 height 30
click at [988, 300] on textarea "Bottom Sheet" at bounding box center [1101, 298] width 360 height 30
type textarea "*"
type textarea "BottomSheet"
click at [992, 329] on textarea at bounding box center [1101, 327] width 360 height 23
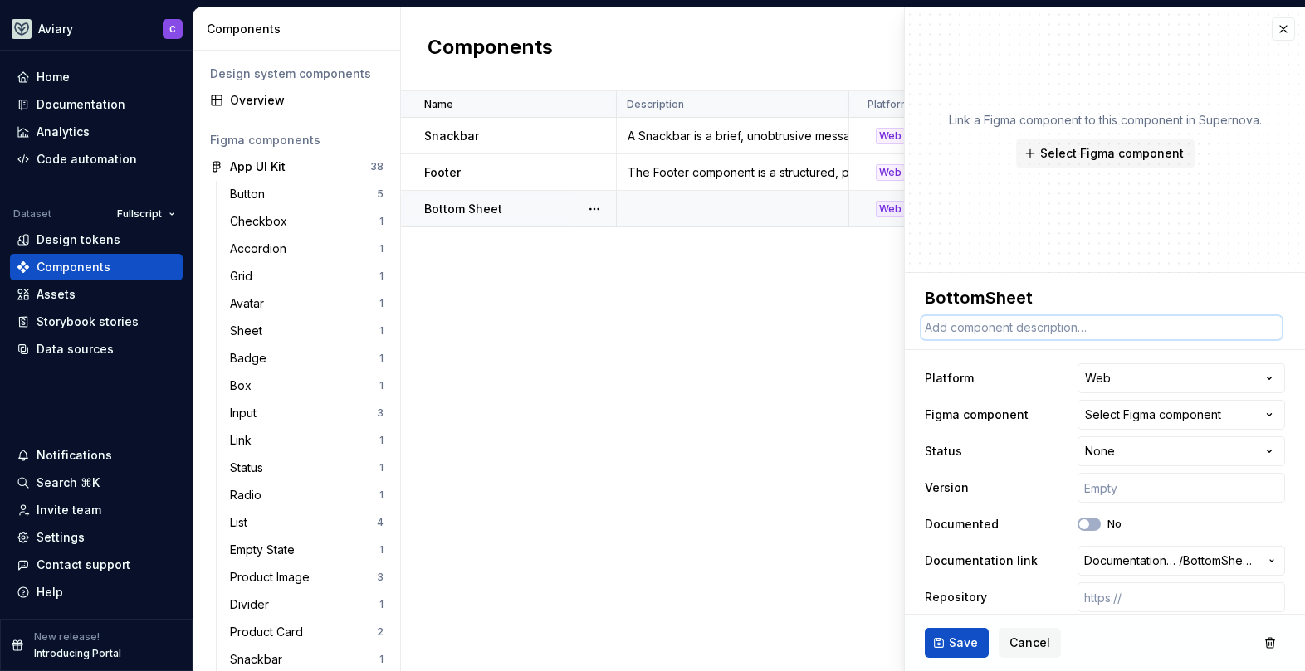
paste textarea "A Bottom Sheet is a panel that slides up from the bottom of the screen to prese…"
type textarea "*"
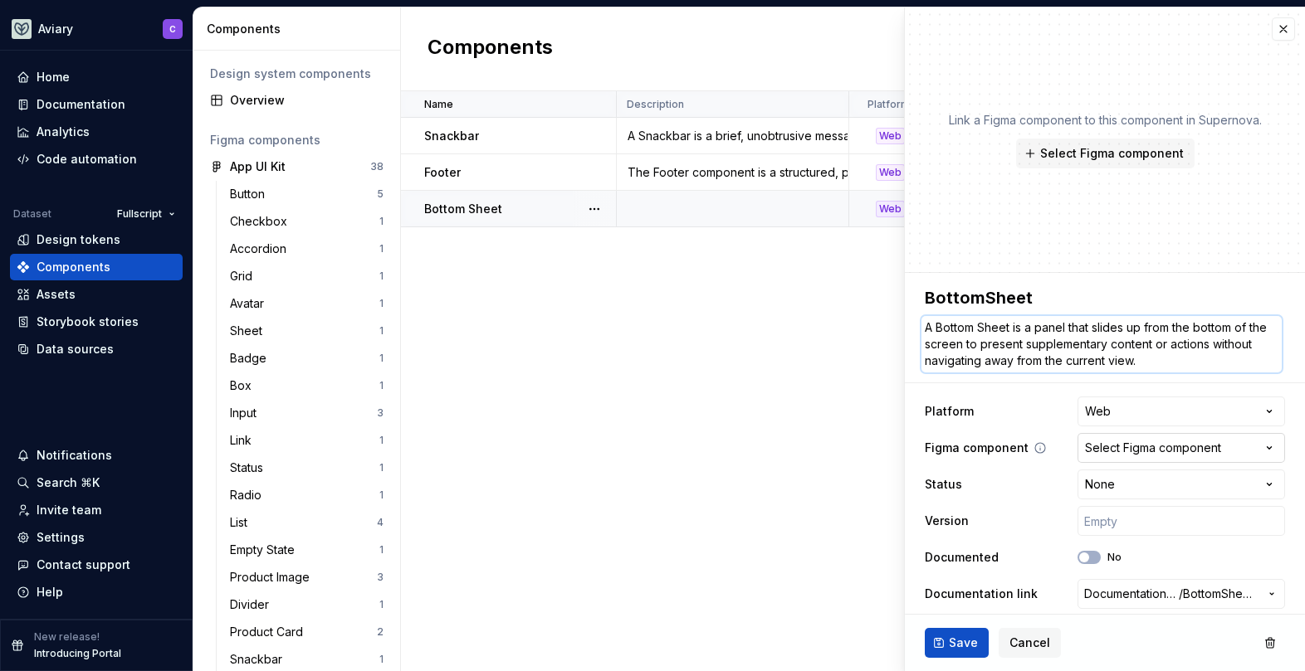
type textarea "A Bottom Sheet is a panel that slides up from the bottom of the screen to prese…"
click at [1108, 448] on div "Select Figma component" at bounding box center [1153, 448] width 136 height 17
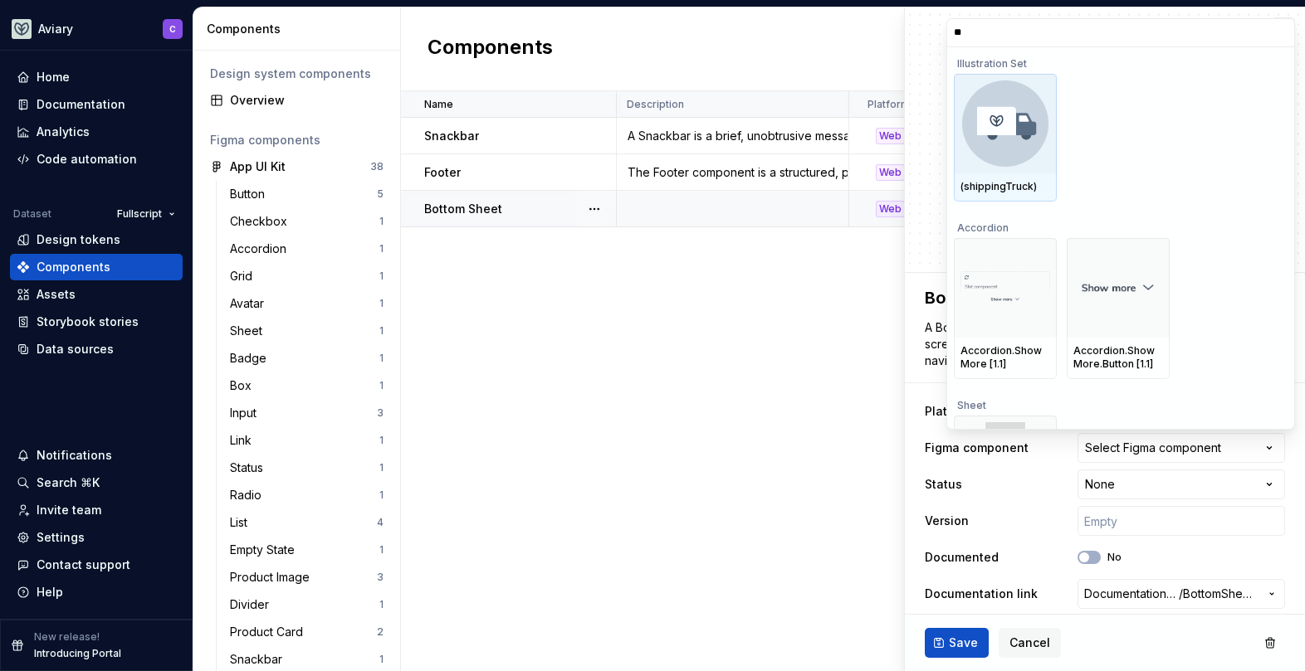
type input "*"
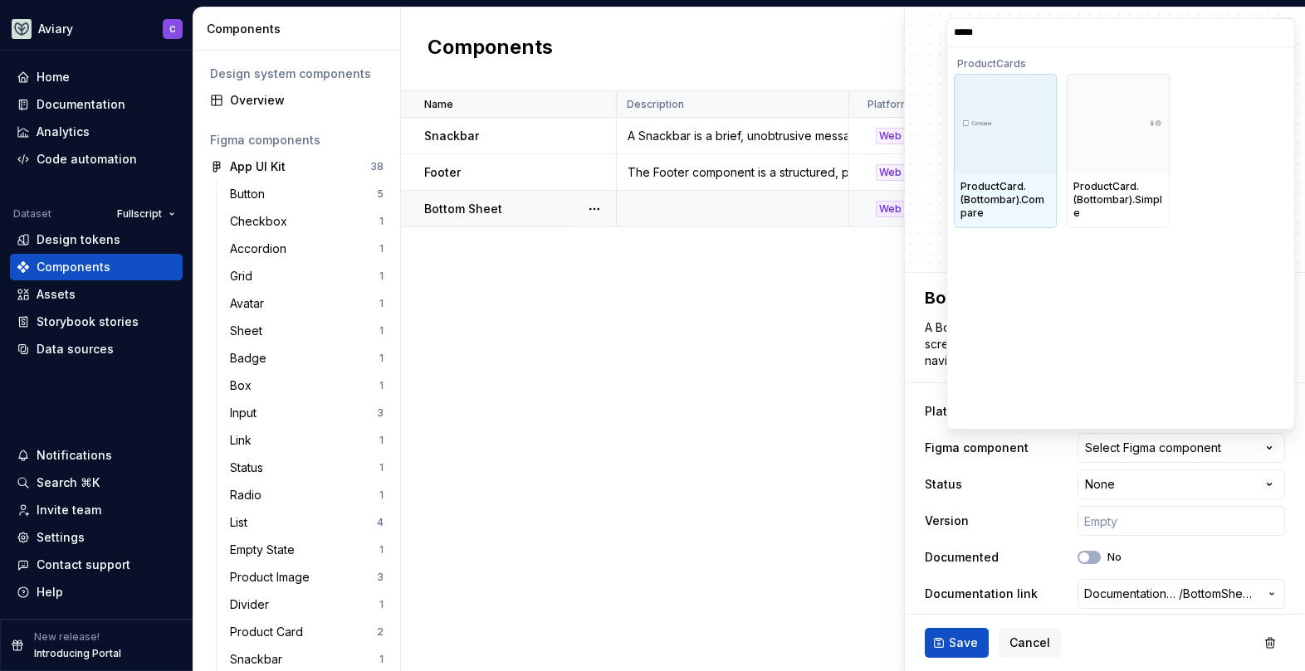
type input "******"
click at [989, 510] on html "Aviary C Home Documentation Analytics Code automation Dataset Fullscript Design…" at bounding box center [652, 335] width 1305 height 671
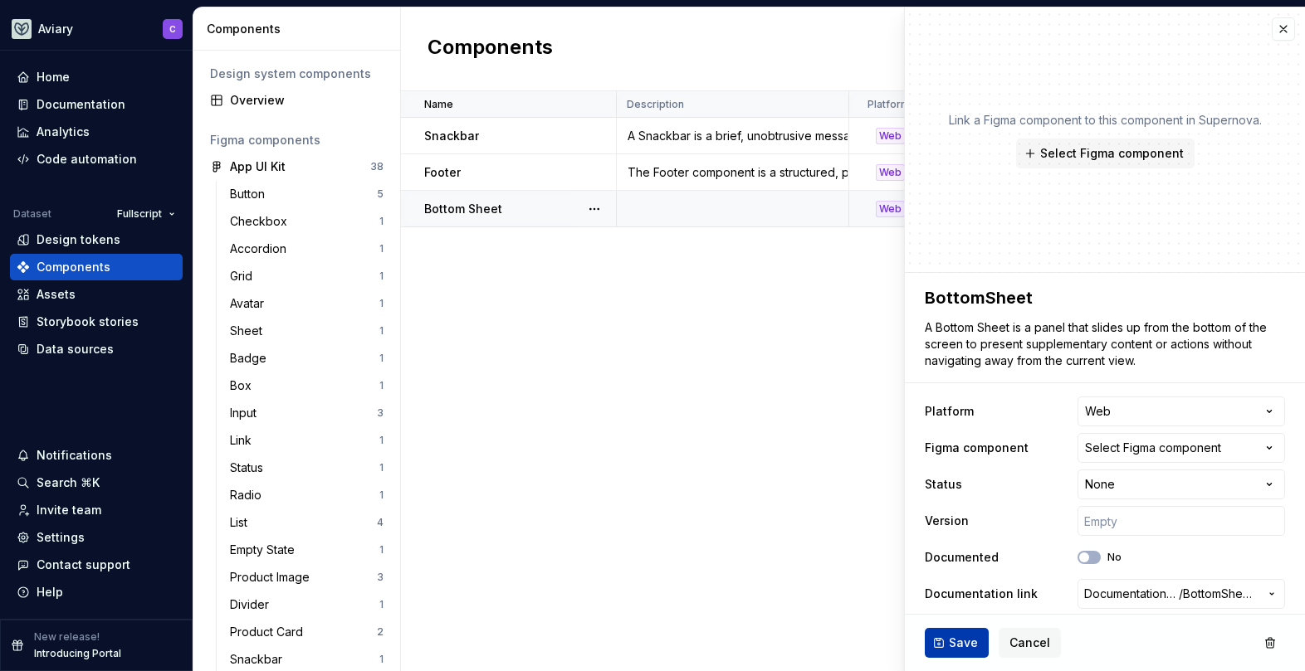
click at [963, 643] on span "Save" at bounding box center [963, 643] width 29 height 17
type textarea "*"
type textarea "BottomSheet"
type textarea "A Bottom Sheet is a panel that slides up from the bottom of the screen to prese…"
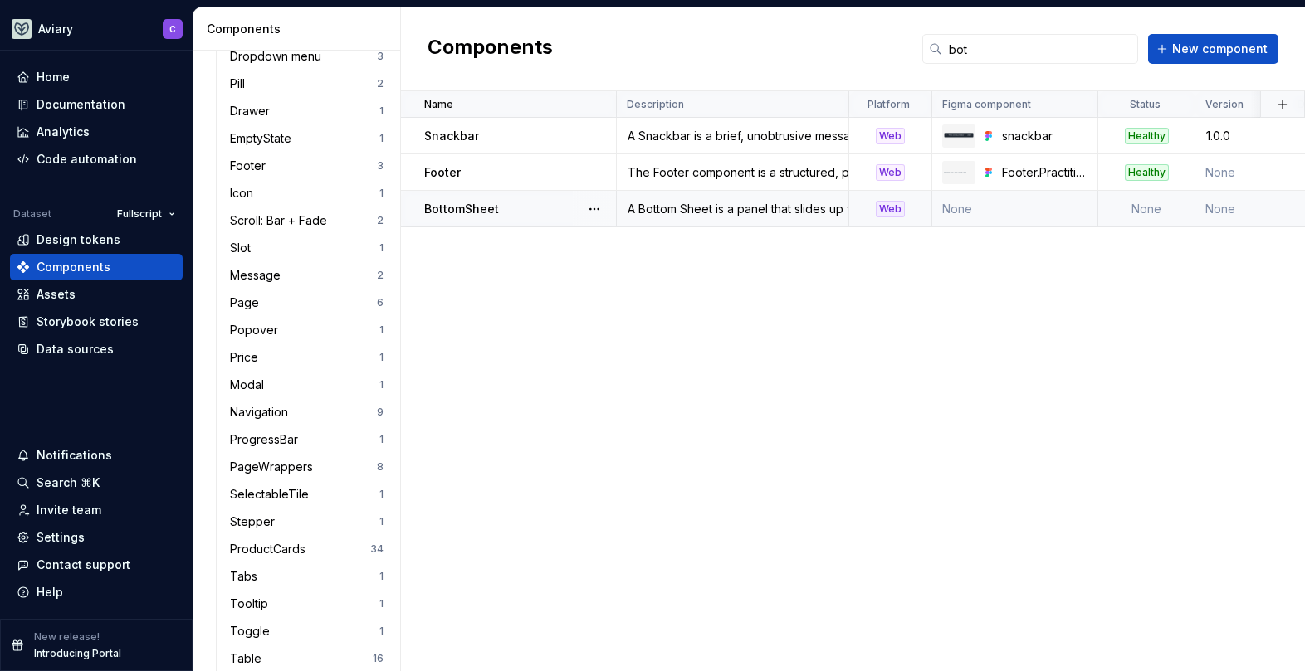
scroll to position [1538, 0]
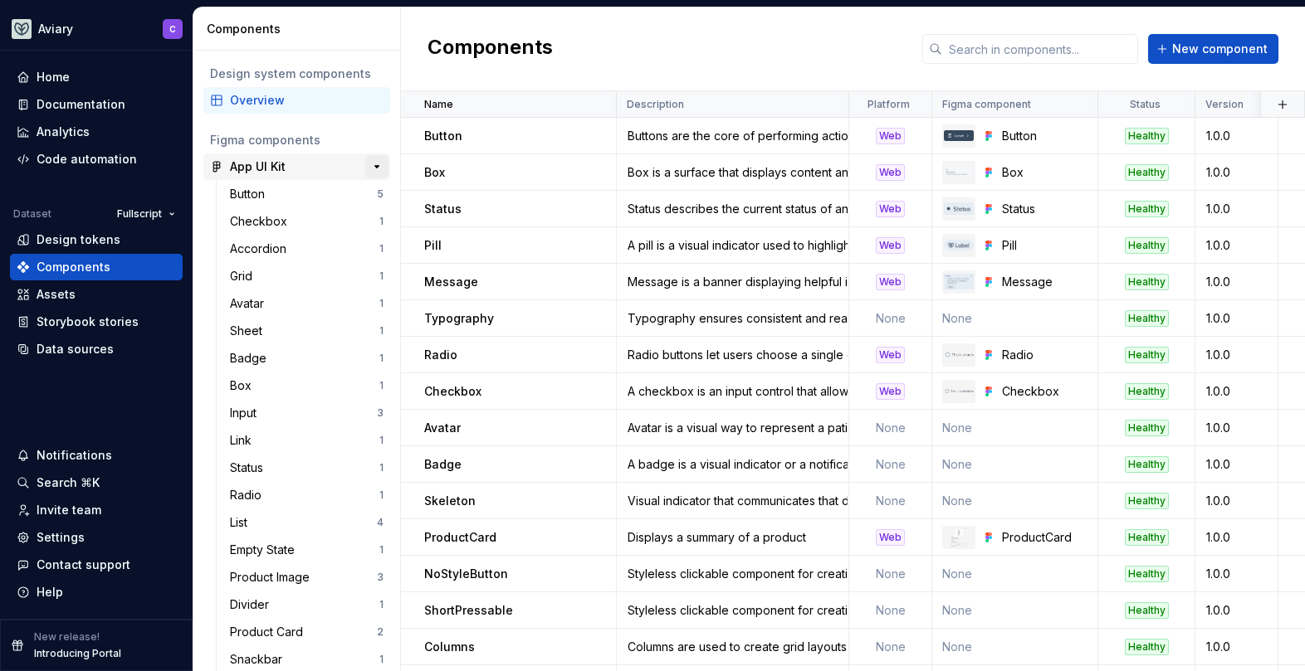
click at [366, 167] on button "button" at bounding box center [376, 166] width 23 height 23
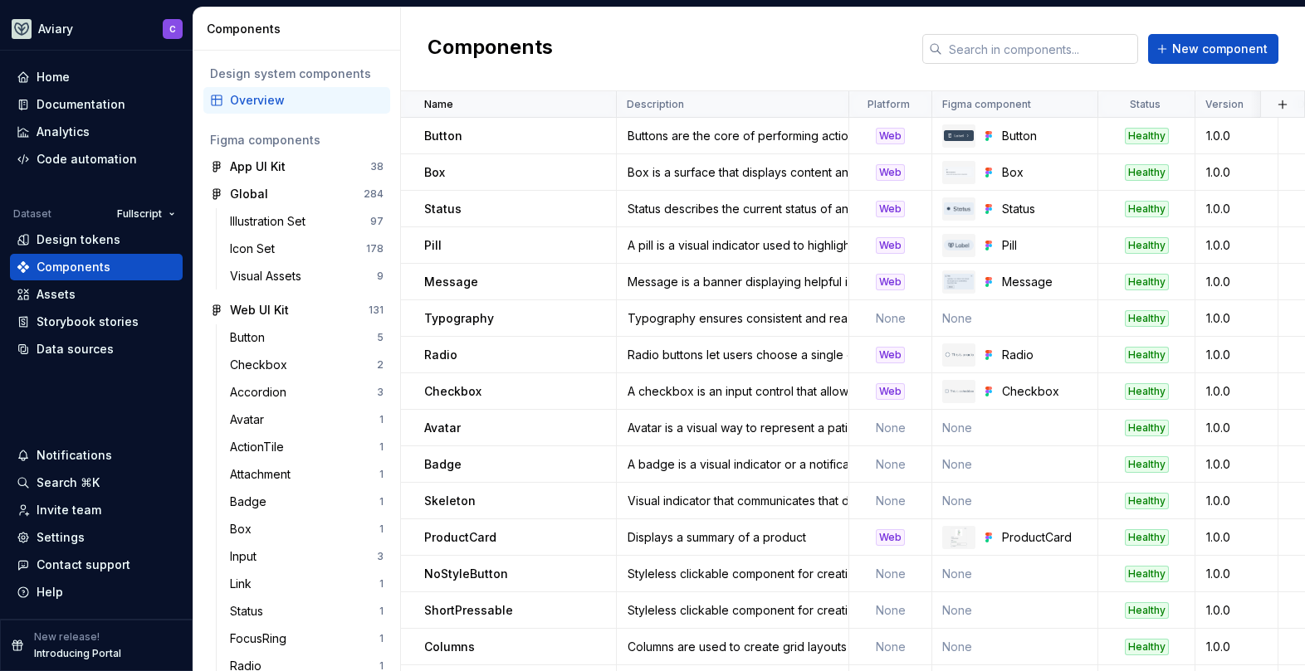
click at [1030, 44] on input "text" at bounding box center [1040, 49] width 196 height 30
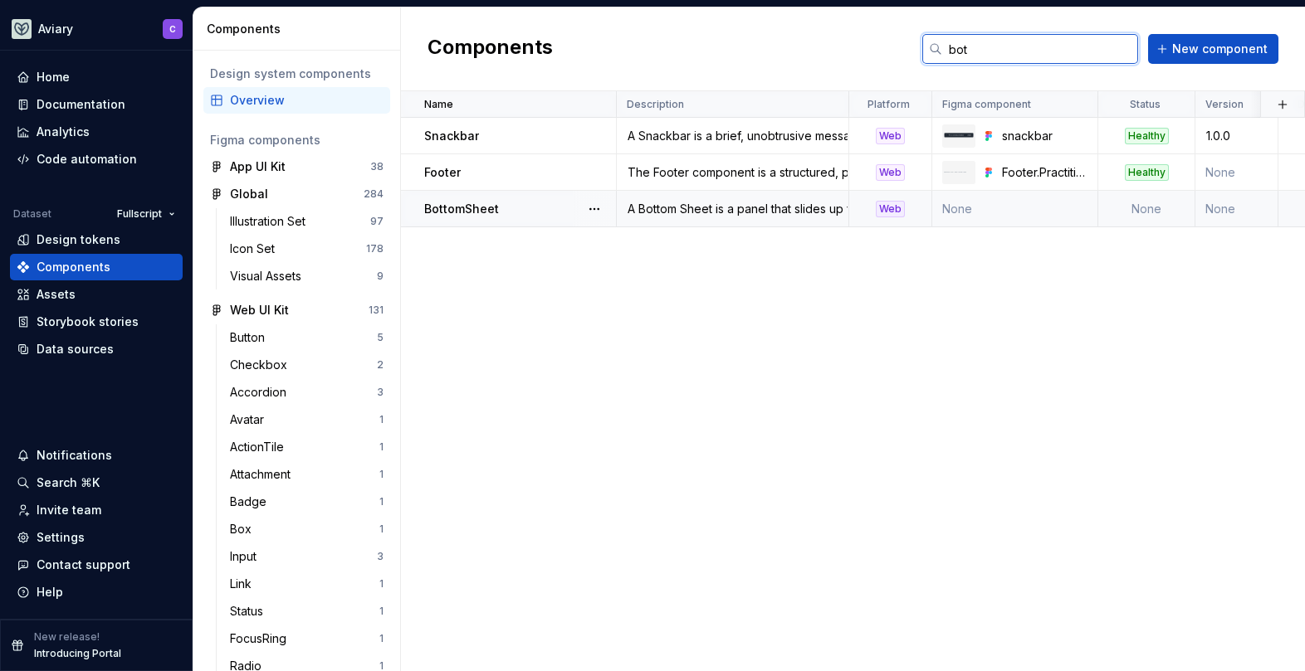
type input "bot"
click at [473, 207] on p "BottomSheet" at bounding box center [461, 209] width 75 height 17
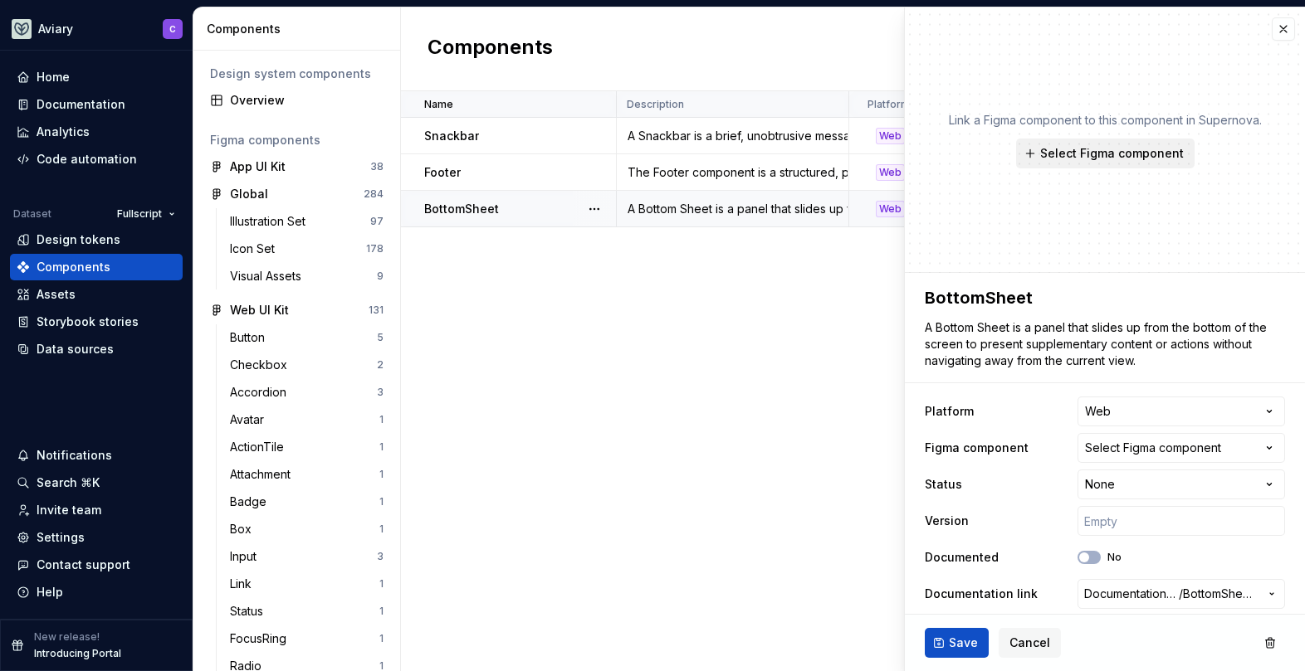
click at [1134, 159] on span "Select Figma component" at bounding box center [1112, 153] width 144 height 17
type textarea "*"
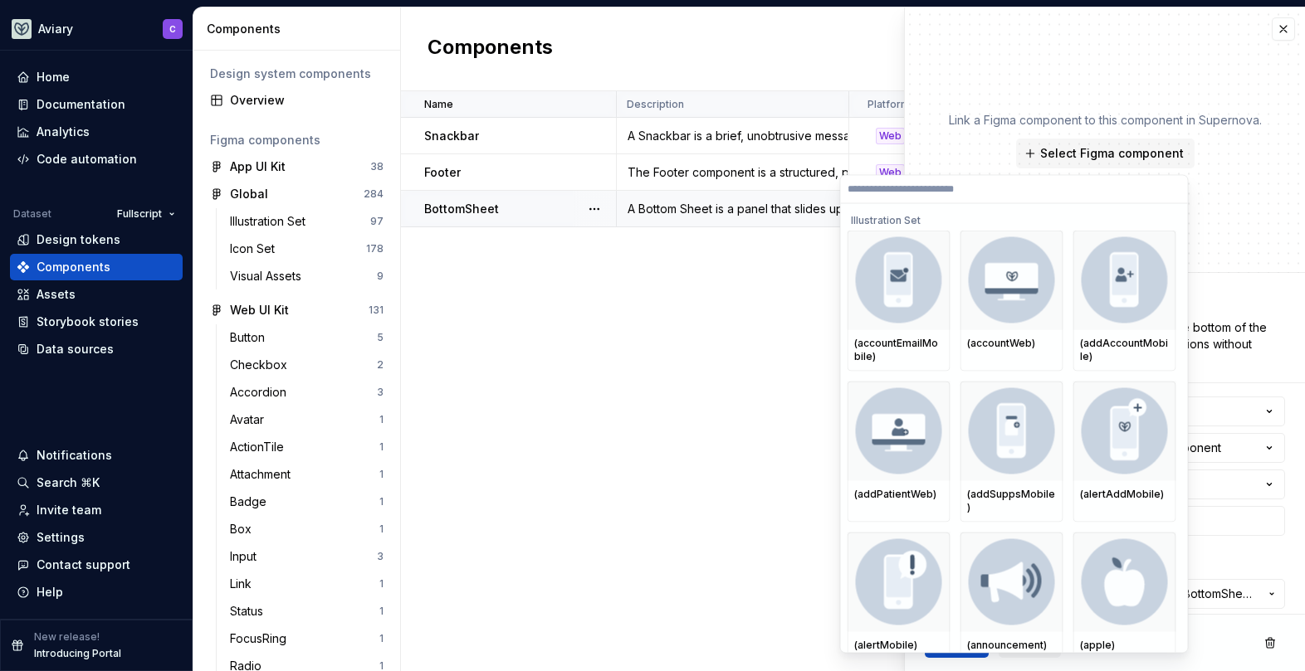
click at [1010, 181] on label at bounding box center [1014, 190] width 347 height 28
click at [1010, 183] on input "search" at bounding box center [1014, 189] width 347 height 13
type input "**"
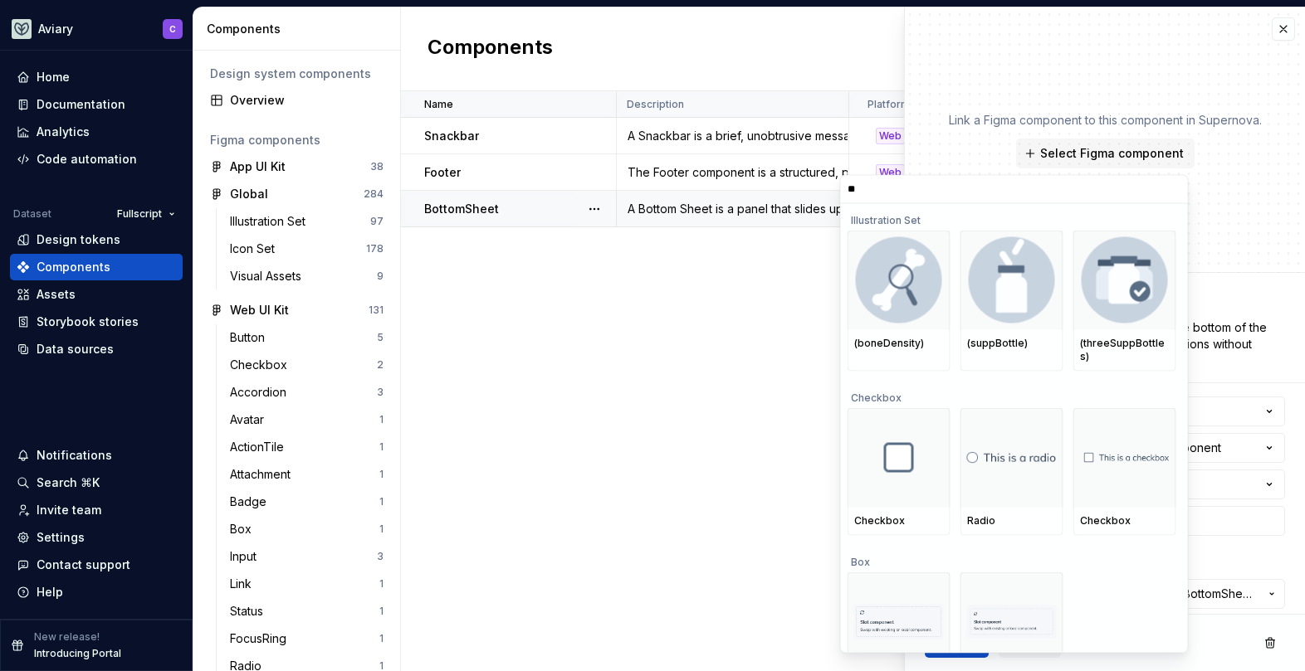
click at [1170, 188] on input "**" at bounding box center [1014, 189] width 347 height 13
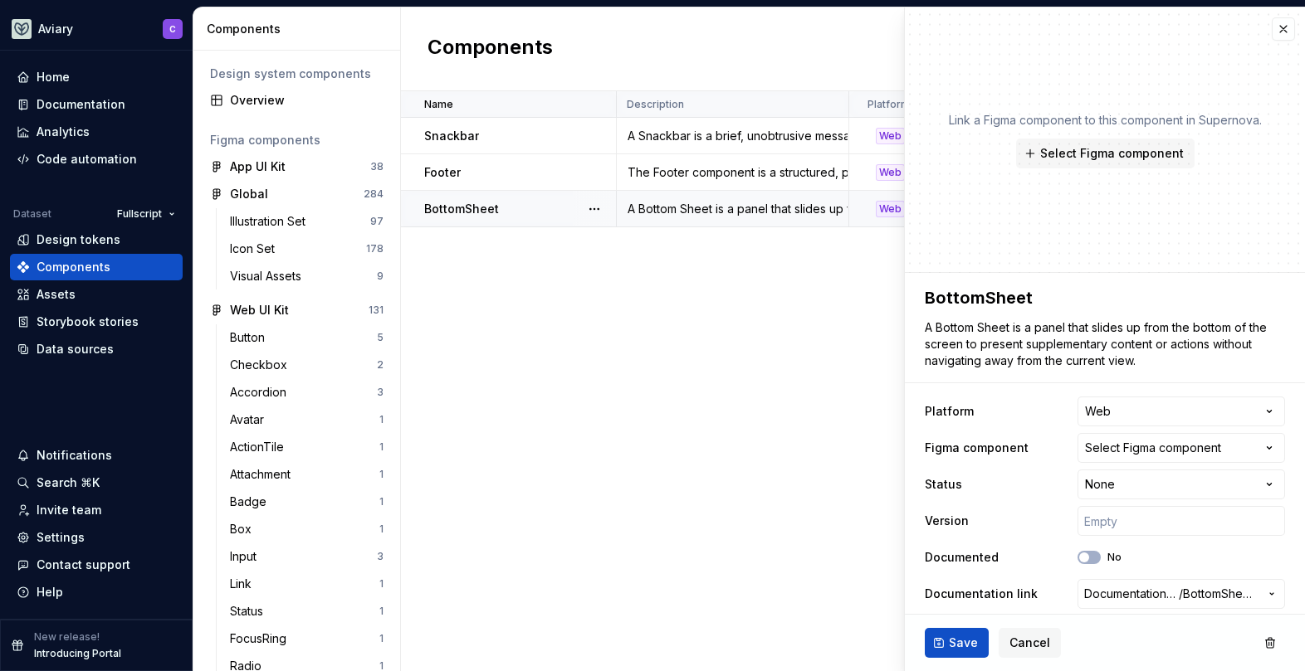
click at [1261, 141] on div "Link a Figma component to this component in Supernova. Select Figma component" at bounding box center [1105, 140] width 400 height 266
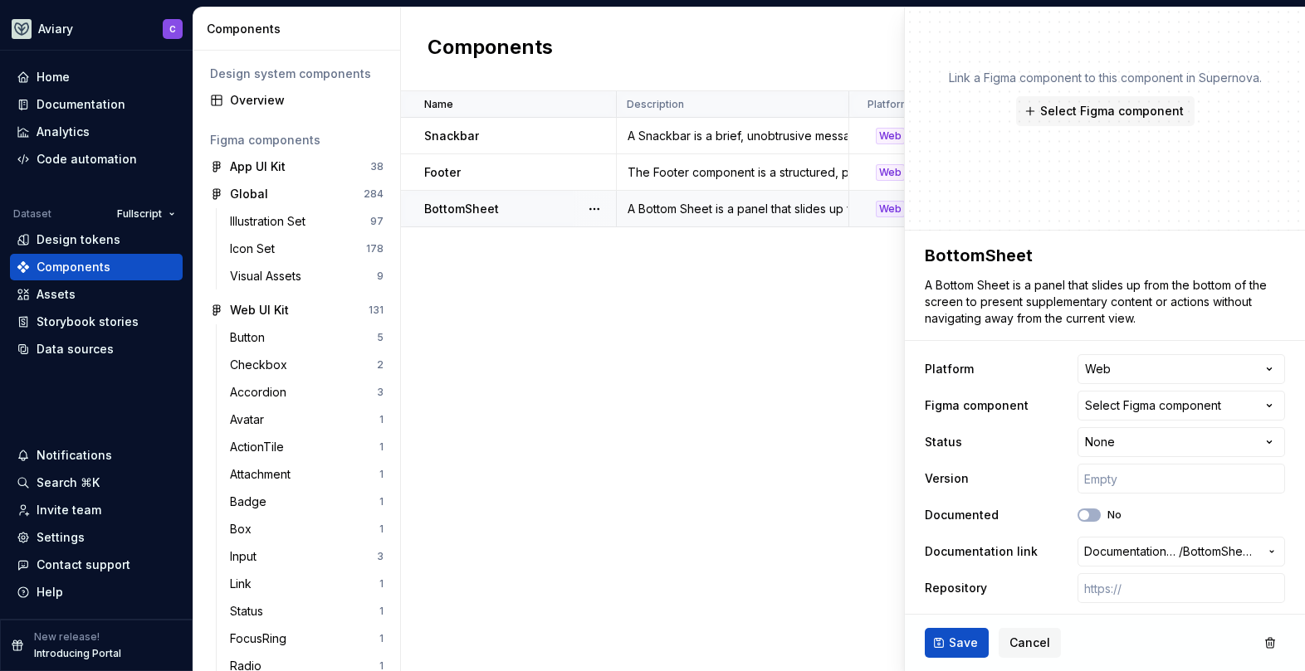
scroll to position [45, 0]
click at [777, 368] on div "Name Description Platform Figma component Status Version Documented Documentati…" at bounding box center [853, 381] width 904 height 580
click at [1066, 110] on span "Select Figma component" at bounding box center [1112, 108] width 144 height 17
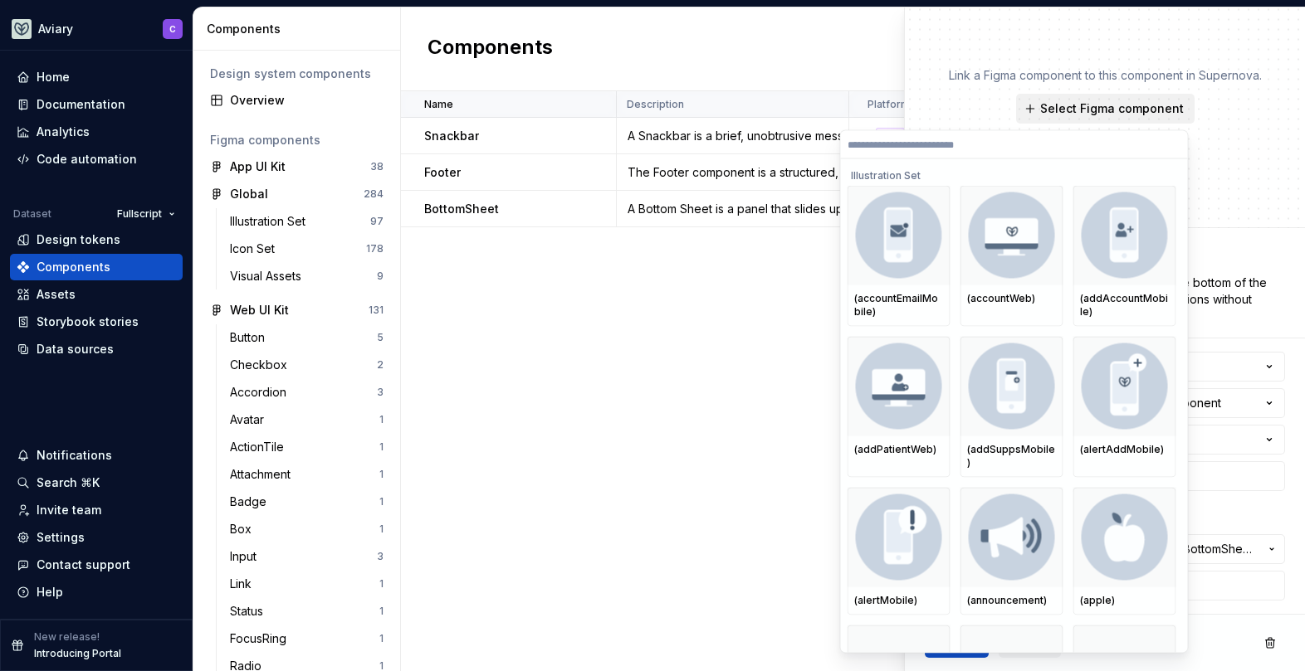
click at [1066, 110] on span "Select Figma component" at bounding box center [1112, 108] width 144 height 17
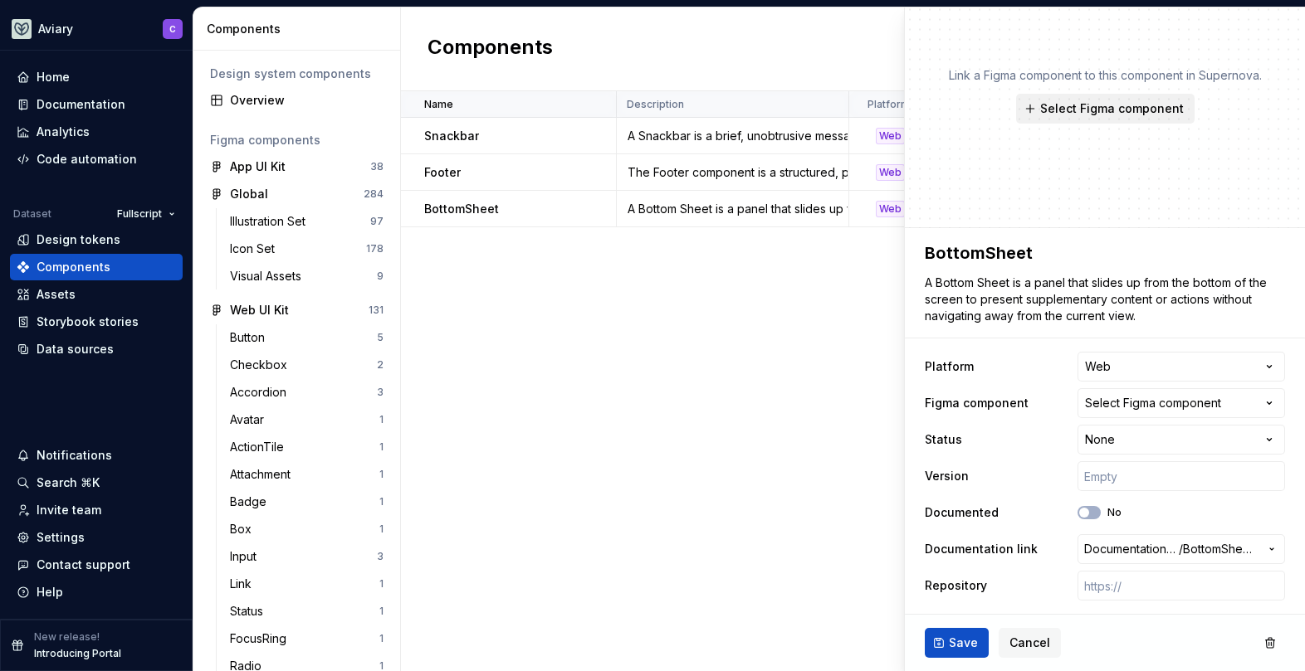
click at [1066, 110] on span "Select Figma component" at bounding box center [1112, 108] width 144 height 17
type textarea "*"
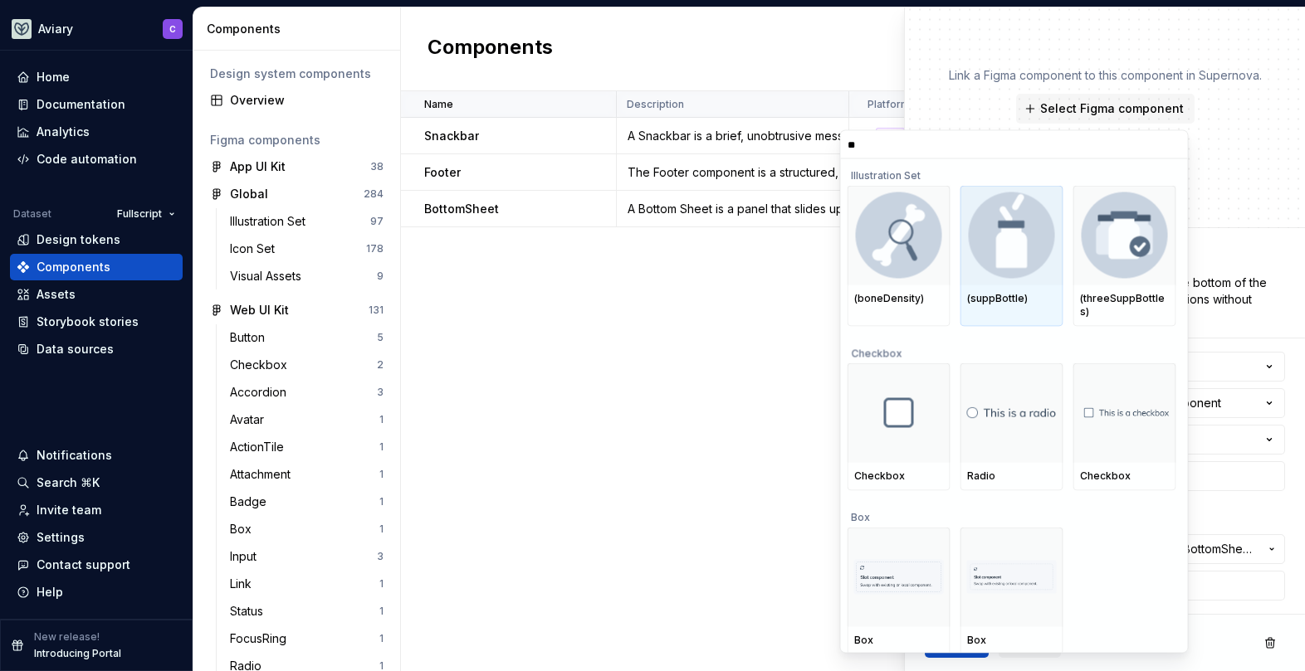
type input "*"
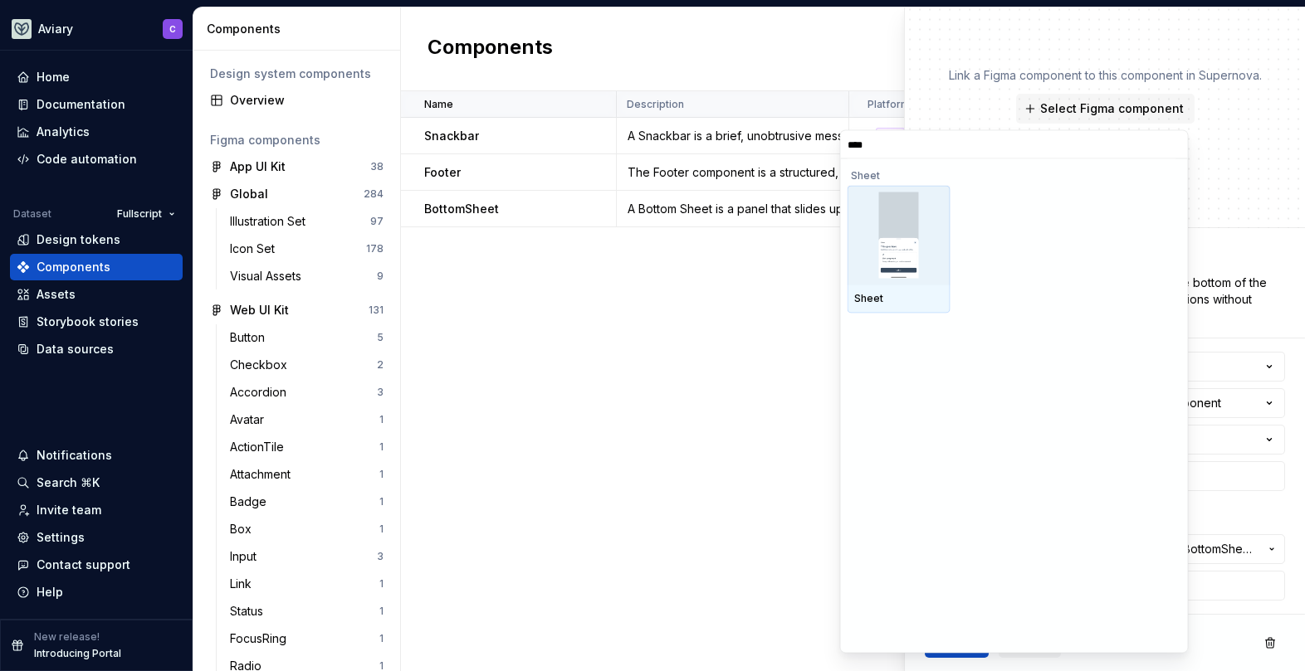
type input "*****"
click at [1172, 149] on input "*****" at bounding box center [1014, 144] width 347 height 13
click at [1154, 201] on div "Sheet" at bounding box center [1011, 250] width 329 height 128
click at [1159, 150] on input "*****" at bounding box center [1014, 144] width 347 height 13
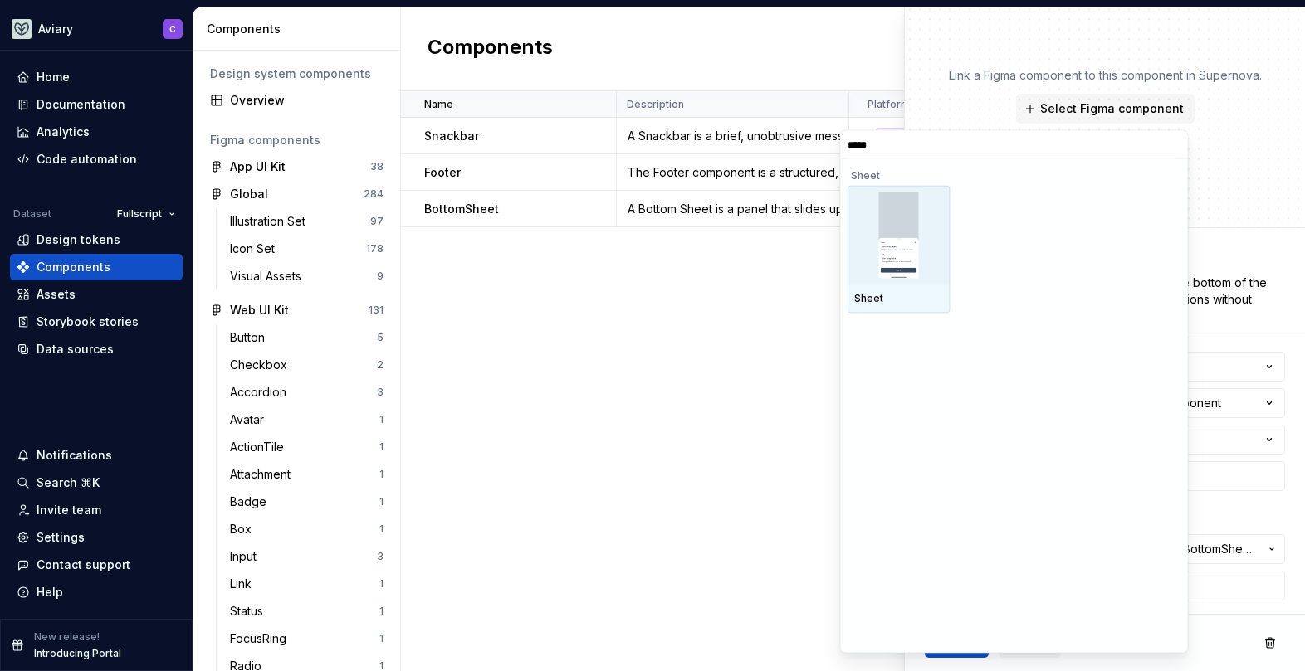
click at [1178, 144] on input "*****" at bounding box center [1014, 144] width 347 height 13
click at [1168, 146] on input "*****" at bounding box center [1014, 144] width 347 height 13
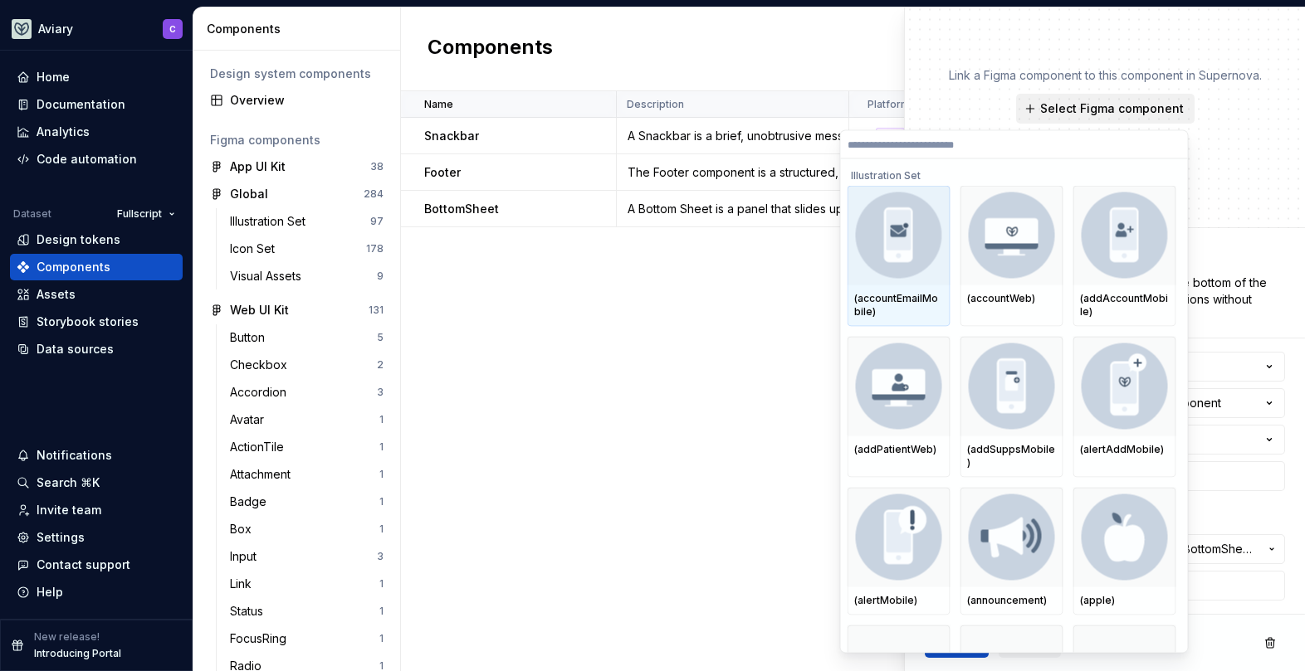
click at [1129, 107] on span "Select Figma component" at bounding box center [1112, 108] width 144 height 17
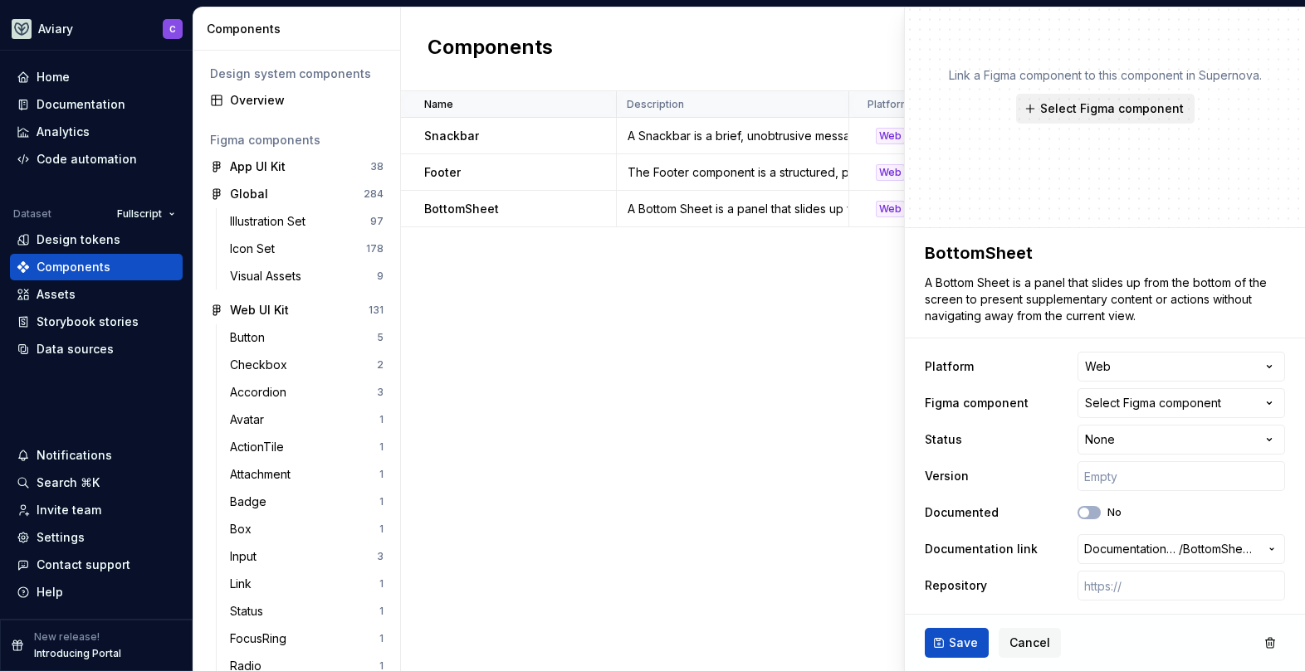
click at [1129, 107] on span "Select Figma component" at bounding box center [1112, 108] width 144 height 17
type textarea "*"
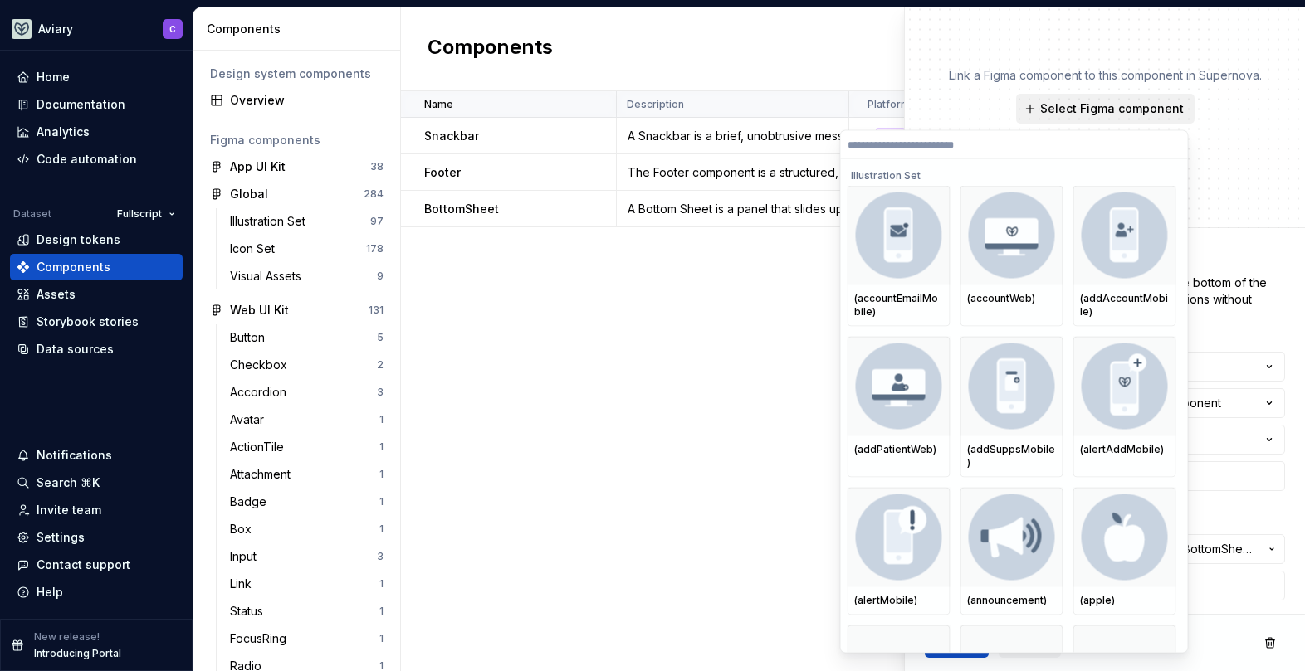
type input "*"
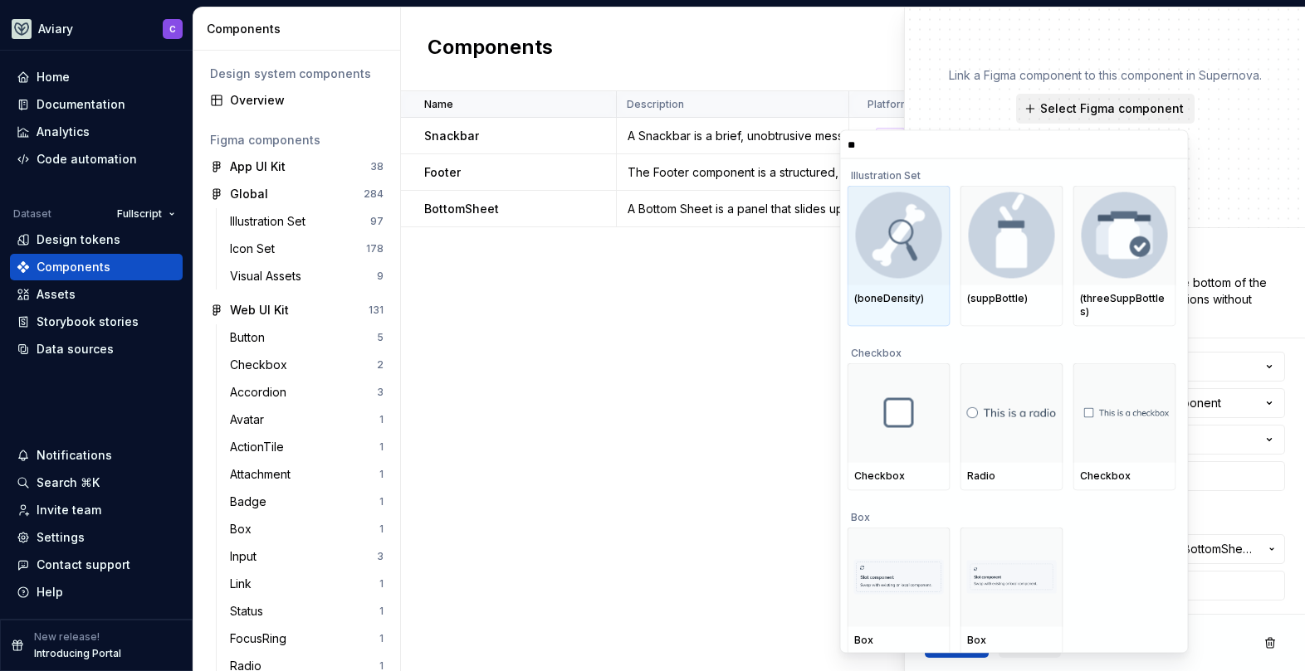
type input "*"
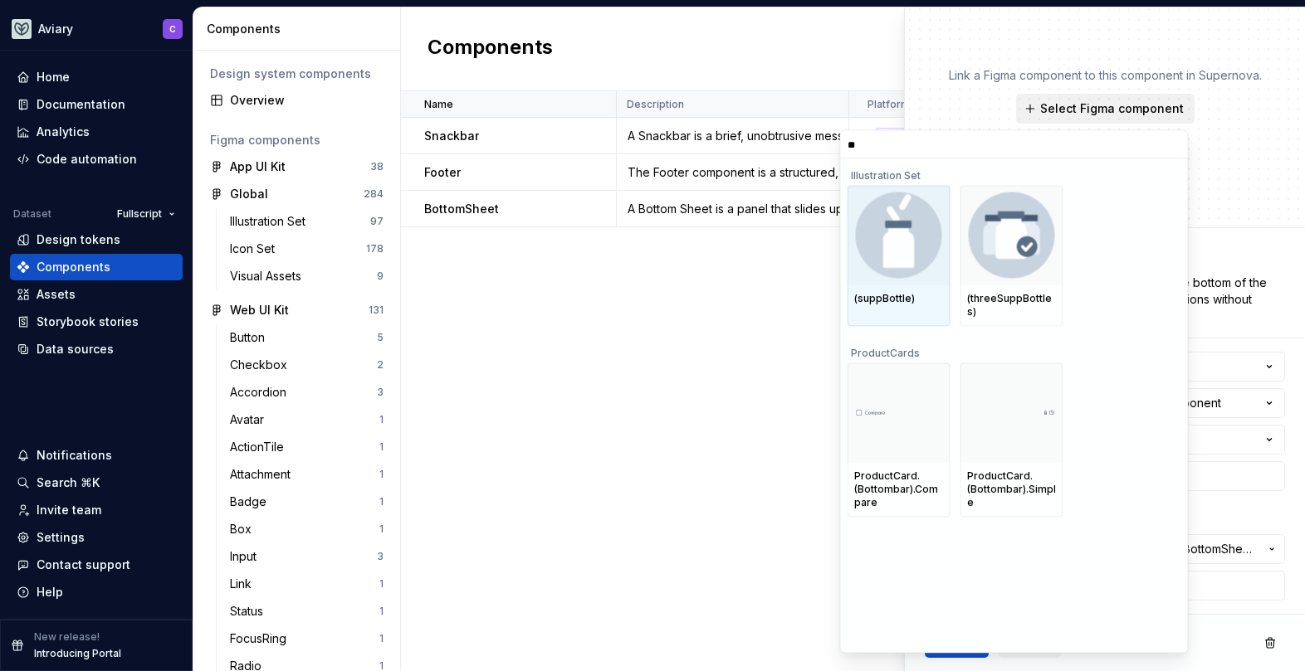
type input "*"
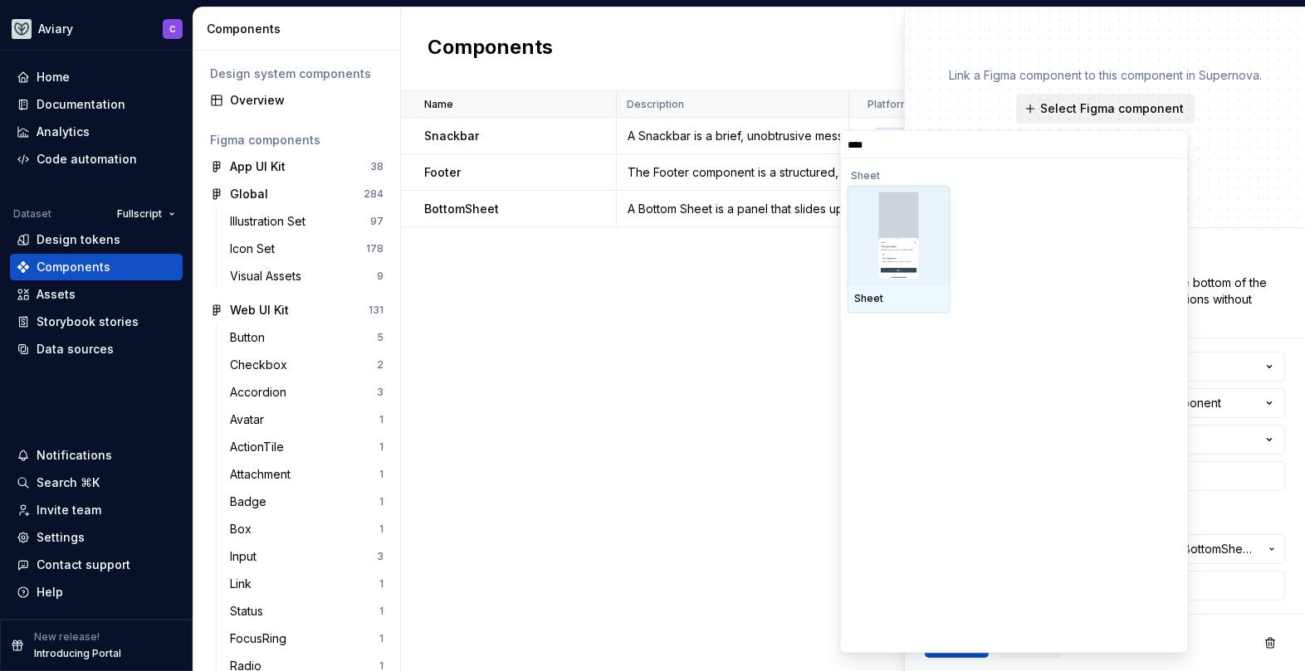
type input "*****"
click at [1172, 140] on input "*****" at bounding box center [1014, 144] width 347 height 13
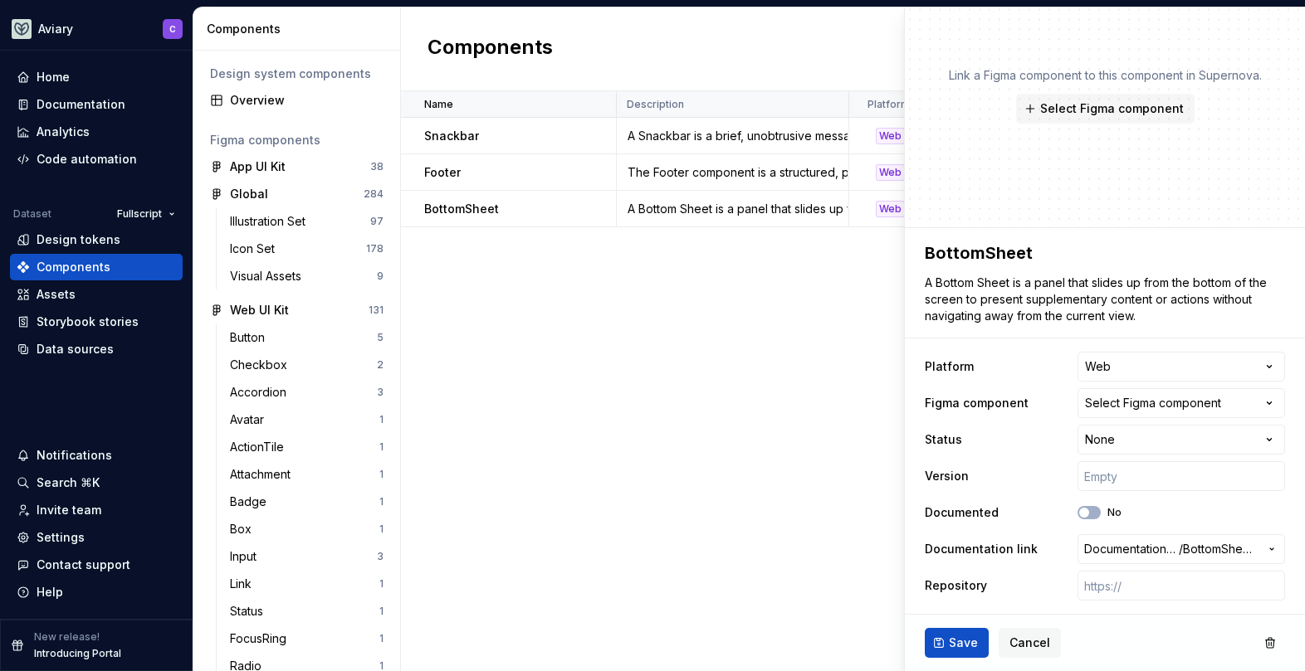
click at [750, 240] on div "Name Description Platform Figma component Status Version Documented Documentati…" at bounding box center [853, 381] width 904 height 580
type textarea "*"
click at [495, 337] on div "Name Description Platform Figma component Status Version Documented Documentati…" at bounding box center [853, 381] width 904 height 580
click at [143, 103] on div "Documentation" at bounding box center [96, 104] width 159 height 17
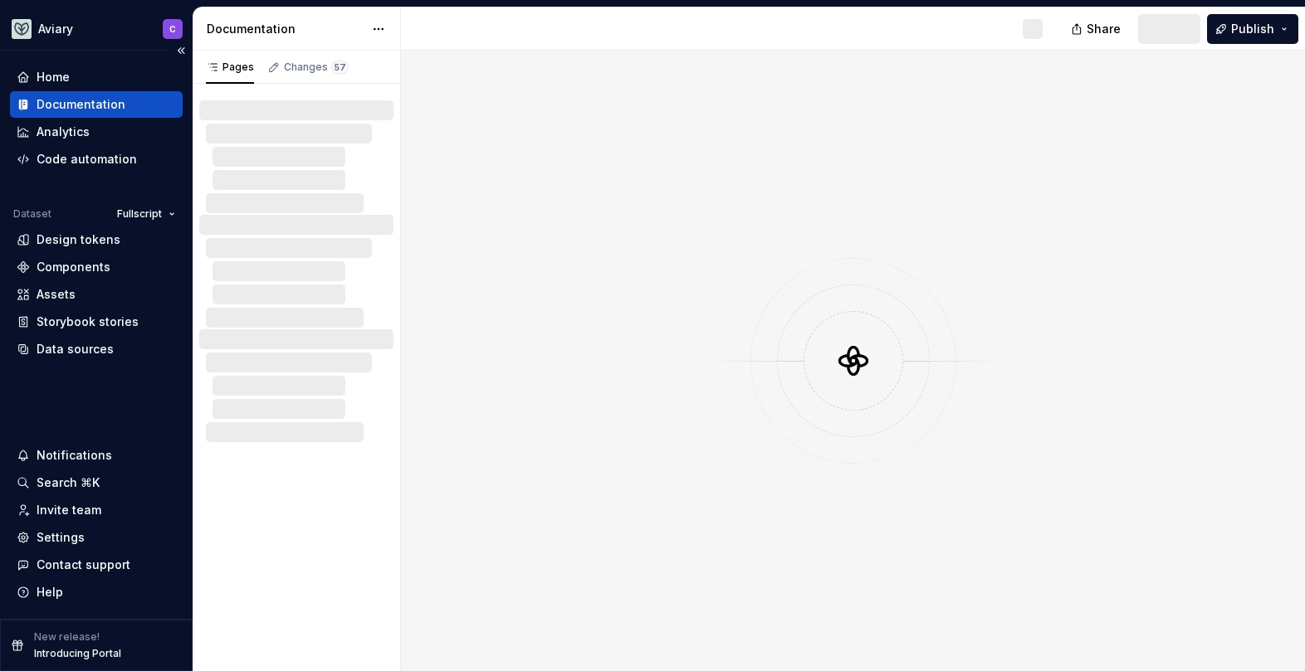
click at [120, 109] on div "Documentation" at bounding box center [81, 104] width 89 height 17
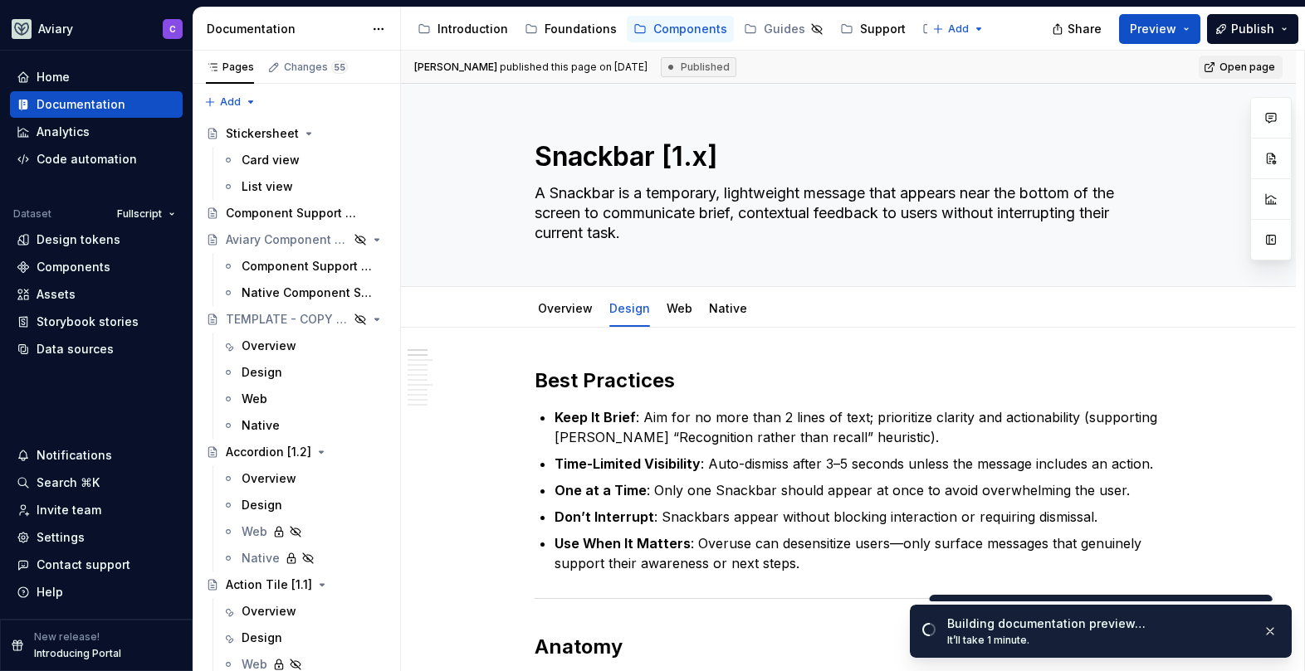
type textarea "*"
